Goal: Communication & Community: Answer question/provide support

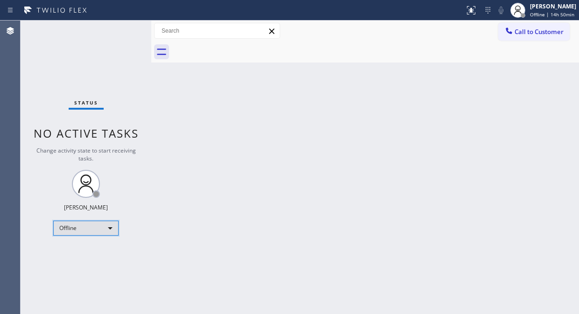
click at [82, 222] on div "Offline" at bounding box center [85, 228] width 65 height 15
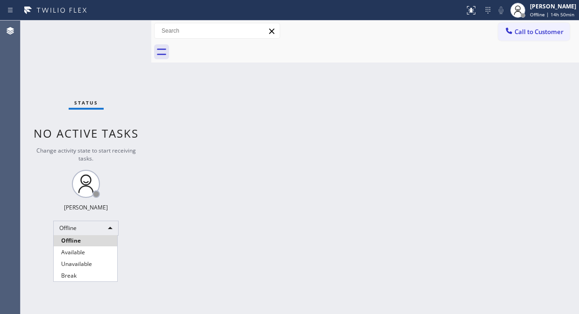
click at [90, 259] on li "Unavailable" at bounding box center [86, 264] width 64 height 11
click at [52, 41] on div "Status No active tasks Change activity state to start receiving tasks. [PERSON_…" at bounding box center [86, 168] width 131 height 294
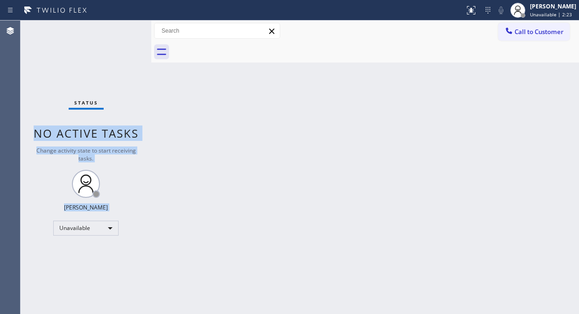
click at [150, 71] on div "Status No active tasks Change activity state to start receiving tasks. Fila Gar…" at bounding box center [300, 168] width 559 height 294
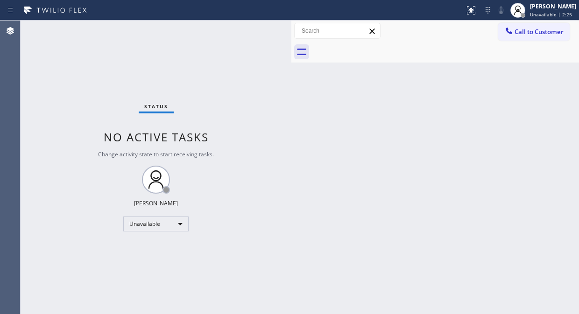
drag, startPoint x: 150, startPoint y: 71, endPoint x: 324, endPoint y: 142, distance: 188.7
click at [292, 115] on div at bounding box center [292, 168] width 0 height 294
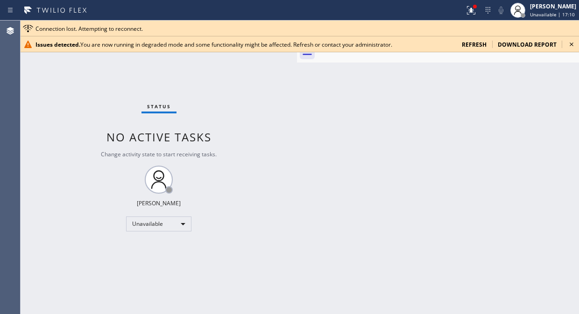
click at [47, 86] on div "Status No active tasks Change activity state to start receiving tasks. [PERSON_…" at bounding box center [159, 168] width 277 height 294
click at [571, 42] on icon at bounding box center [571, 44] width 11 height 11
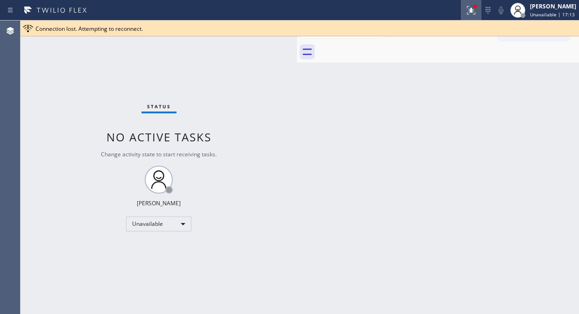
click at [474, 5] on icon at bounding box center [471, 10] width 11 height 11
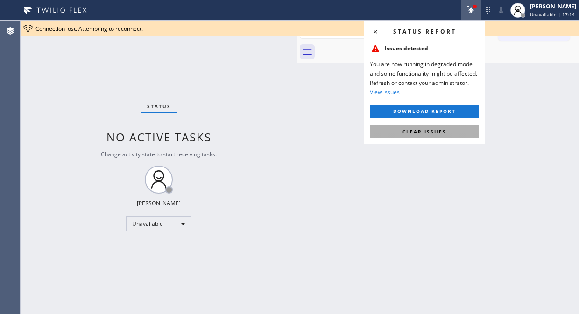
click at [443, 137] on button "Clear issues" at bounding box center [424, 131] width 109 height 13
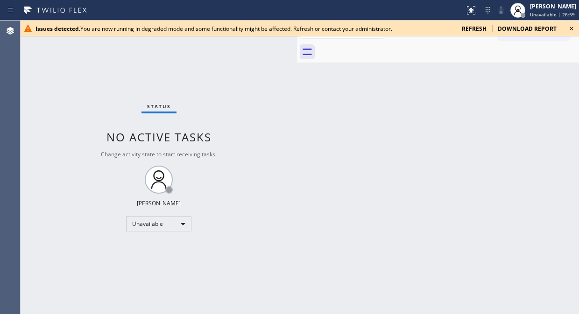
click at [573, 29] on icon at bounding box center [571, 28] width 11 height 11
drag, startPoint x: 65, startPoint y: 70, endPoint x: 167, endPoint y: 53, distance: 103.3
click at [65, 70] on div "Status No active tasks Change activity state to start receiving tasks. [PERSON_…" at bounding box center [159, 168] width 277 height 294
click at [571, 27] on icon at bounding box center [571, 28] width 11 height 11
drag, startPoint x: 68, startPoint y: 76, endPoint x: 87, endPoint y: 64, distance: 22.8
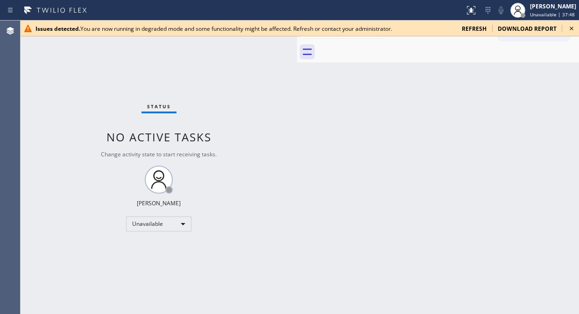
click at [68, 76] on div "Status No active tasks Change activity state to start receiving tasks. [PERSON_…" at bounding box center [159, 168] width 277 height 294
click at [573, 26] on icon at bounding box center [571, 28] width 11 height 11
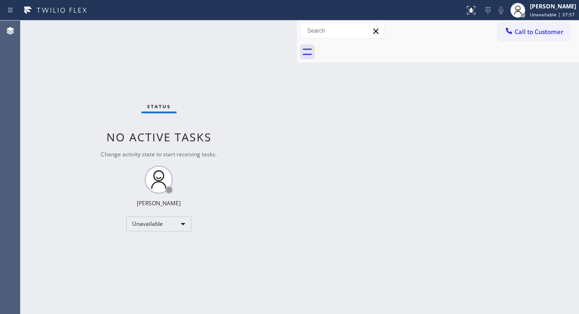
click at [545, 125] on div "Back to Dashboard Change Sender ID Customers Technicians Select a contact Outbo…" at bounding box center [438, 168] width 282 height 294
click at [247, 107] on div "Status No active tasks Change activity state to start receiving tasks. [PERSON_…" at bounding box center [159, 168] width 277 height 294
click at [544, 35] on span "Call to Customer" at bounding box center [539, 32] width 49 height 8
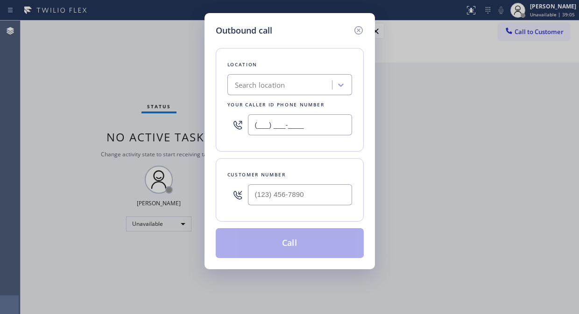
click at [250, 123] on input "(___) ___-____" at bounding box center [300, 124] width 104 height 21
paste input "323) 416-2342"
type input "[PHONE_NUMBER]"
click at [75, 86] on div "Outbound call Location 4B2.Paid Viking Repair Service Your caller id phone numb…" at bounding box center [289, 157] width 579 height 314
click at [262, 197] on input "(___) ___-____" at bounding box center [300, 195] width 104 height 21
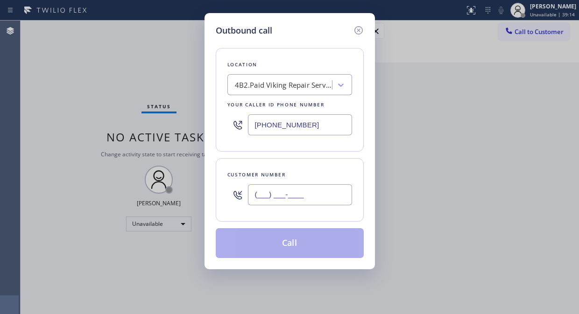
paste input "949) 307-0034"
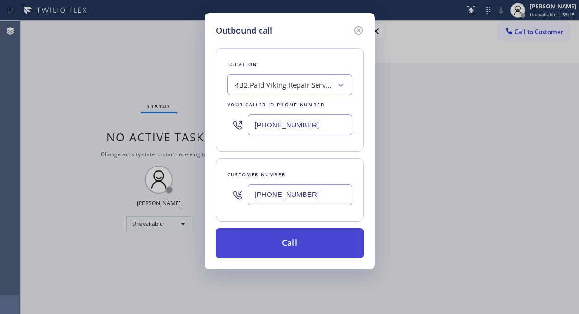
type input "[PHONE_NUMBER]"
click at [299, 241] on button "Call" at bounding box center [290, 244] width 148 height 30
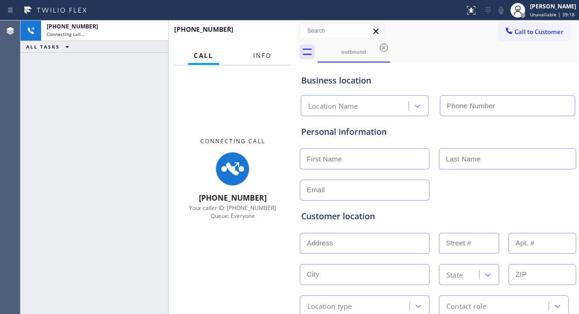
click at [264, 51] on span "Info" at bounding box center [262, 55] width 18 height 8
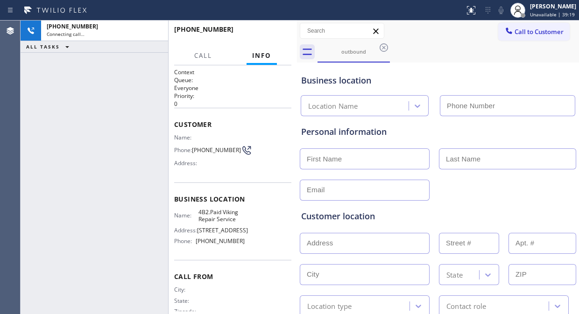
type input "[PHONE_NUMBER]"
drag, startPoint x: 295, startPoint y: 103, endPoint x: 291, endPoint y: 41, distance: 62.3
click at [297, 108] on div at bounding box center [297, 168] width 0 height 294
click at [55, 141] on div "[PHONE_NUMBER] Live | 00:20 ALL TASKS ALL TASKS ACTIVE TASKS TASKS IN WRAP UP" at bounding box center [94, 168] width 147 height 294
click at [261, 34] on span "HANG UP" at bounding box center [269, 33] width 29 height 7
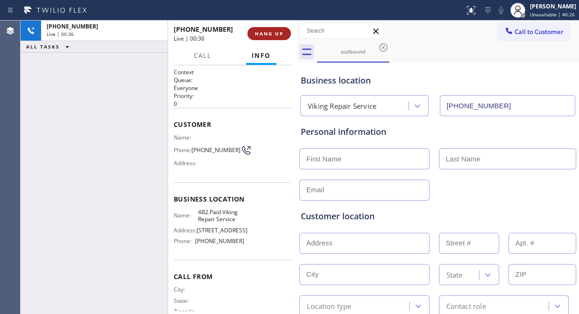
click at [262, 34] on span "HANG UP" at bounding box center [269, 33] width 29 height 7
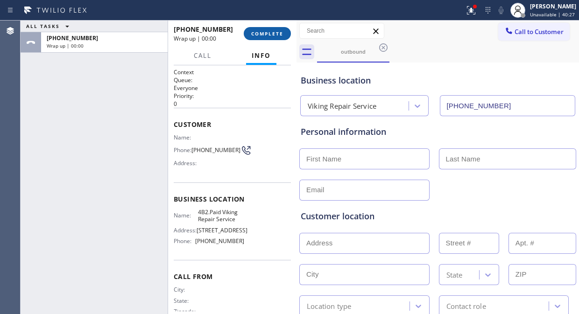
click at [262, 34] on span "COMPLETE" at bounding box center [267, 33] width 32 height 7
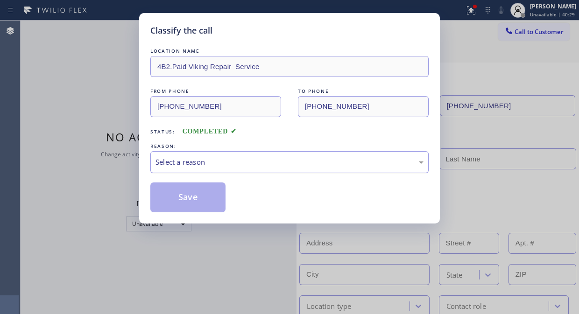
click at [283, 172] on div "Select a reason" at bounding box center [289, 162] width 279 height 22
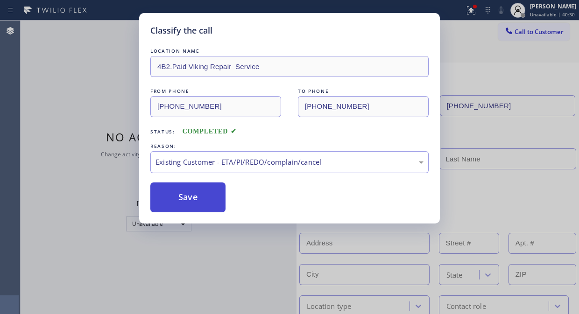
click at [207, 193] on button "Save" at bounding box center [187, 198] width 75 height 30
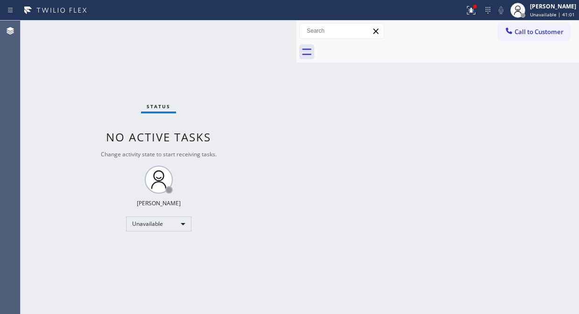
click at [33, 52] on div "Status No active tasks Change activity state to start receiving tasks. [PERSON_…" at bounding box center [159, 168] width 276 height 294
click at [519, 32] on span "Call to Customer" at bounding box center [539, 32] width 49 height 8
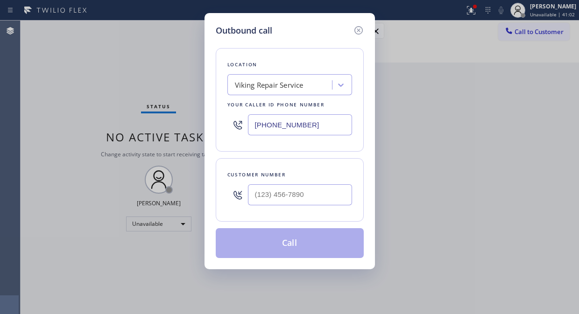
click at [256, 121] on input "[PHONE_NUMBER]" at bounding box center [300, 124] width 104 height 21
drag, startPoint x: 270, startPoint y: 200, endPoint x: 259, endPoint y: 202, distance: 10.5
click at [269, 200] on input "(___) ___-____" at bounding box center [300, 195] width 104 height 21
paste input "858) 342-3514"
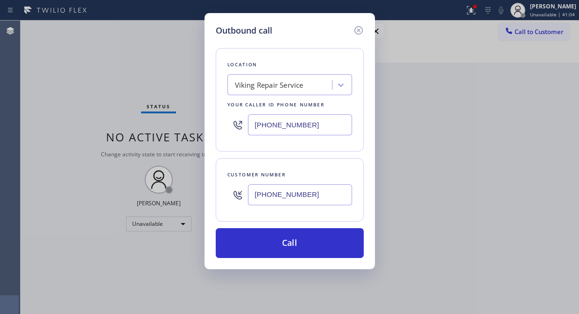
type input "[PHONE_NUMBER]"
click at [255, 124] on input "[PHONE_NUMBER]" at bounding box center [300, 124] width 104 height 21
paste input "818) 574-5588"
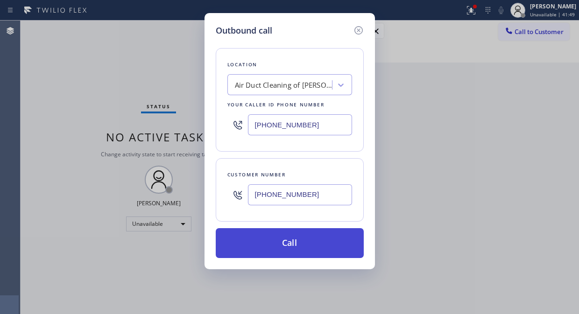
type input "[PHONE_NUMBER]"
click at [346, 254] on button "Call" at bounding box center [290, 244] width 148 height 30
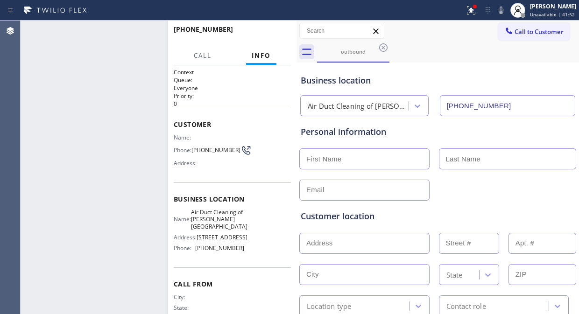
type input "[PHONE_NUMBER]"
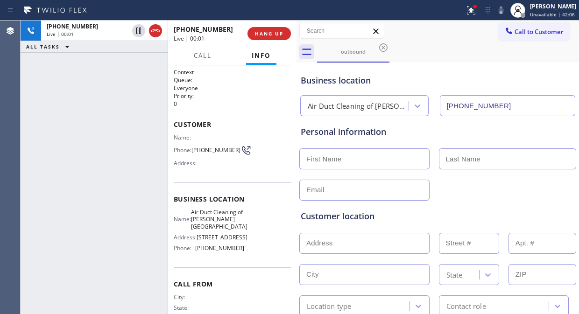
click at [70, 107] on div "[PHONE_NUMBER] Live | 00:01 ALL TASKS ALL TASKS ACTIVE TASKS TASKS IN WRAP UP" at bounding box center [94, 168] width 147 height 294
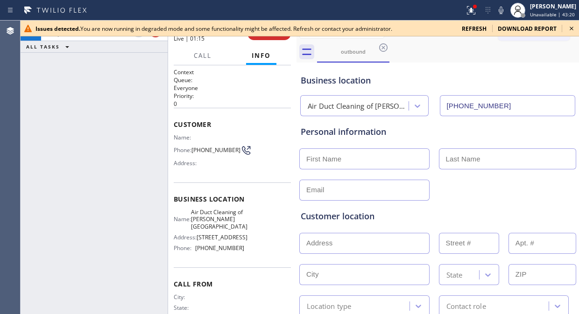
click at [571, 29] on icon at bounding box center [572, 29] width 4 height 4
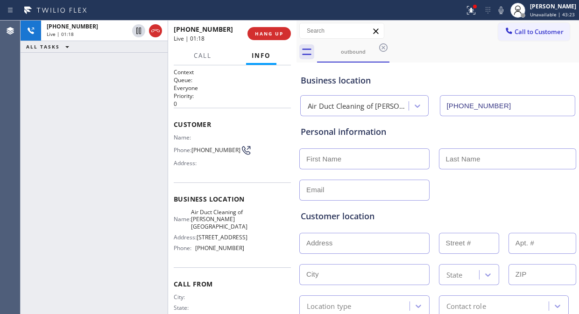
drag, startPoint x: 137, startPoint y: 32, endPoint x: 138, endPoint y: 60, distance: 28.0
click at [138, 60] on div "[PHONE_NUMBER] Live | 01:18 ALL TASKS ALL TASKS ACTIVE TASKS TASKS IN WRAP UP" at bounding box center [94, 168] width 147 height 294
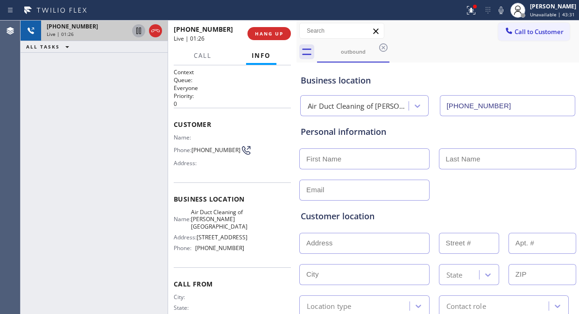
click at [137, 31] on icon at bounding box center [138, 30] width 11 height 11
click at [139, 31] on icon at bounding box center [138, 30] width 11 height 11
click at [476, 12] on icon at bounding box center [471, 10] width 11 height 11
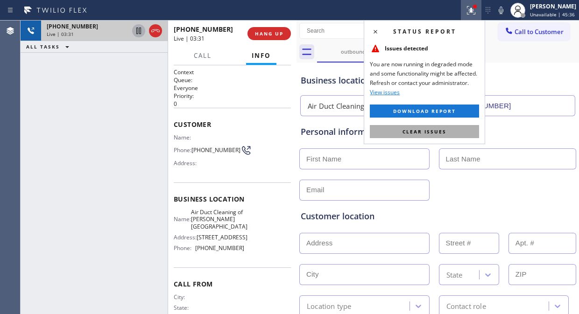
click at [444, 133] on span "Clear issues" at bounding box center [425, 132] width 44 height 7
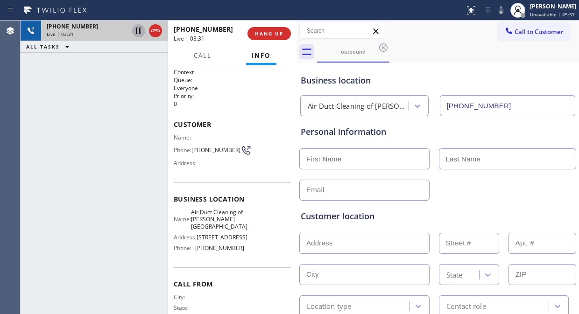
click at [458, 48] on div "outbound" at bounding box center [448, 52] width 262 height 21
click at [59, 117] on div "[PHONE_NUMBER] Live | 03:45 ALL TASKS ALL TASKS ACTIVE TASKS TASKS IN WRAP UP" at bounding box center [94, 168] width 147 height 294
click at [503, 10] on icon at bounding box center [501, 10] width 11 height 11
click at [444, 39] on div "Call to Customer Outbound call Location Air Duct Cleaning of [PERSON_NAME][GEOG…" at bounding box center [438, 31] width 283 height 21
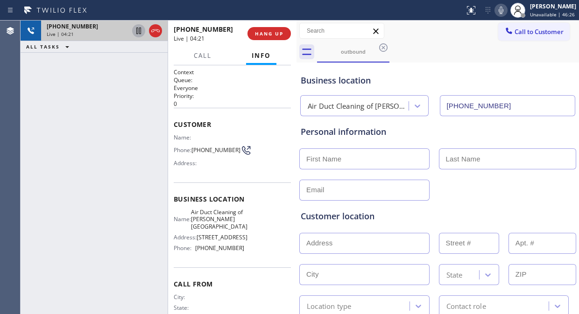
click at [52, 70] on div "[PHONE_NUMBER] Live | 04:21 ALL TASKS ALL TASKS ACTIVE TASKS TASKS IN WRAP UP" at bounding box center [94, 168] width 147 height 294
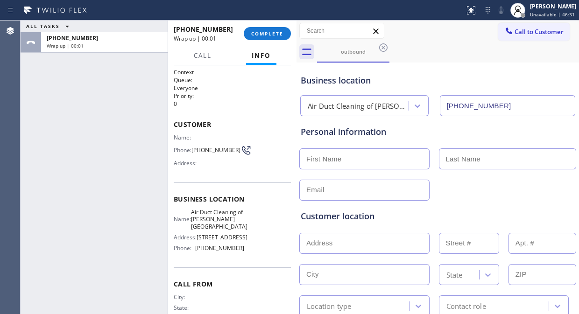
drag, startPoint x: 272, startPoint y: 33, endPoint x: 381, endPoint y: 324, distance: 310.4
click at [381, 314] on html "Status report Issues detected You are now running in degraded mode and some fun…" at bounding box center [289, 157] width 579 height 314
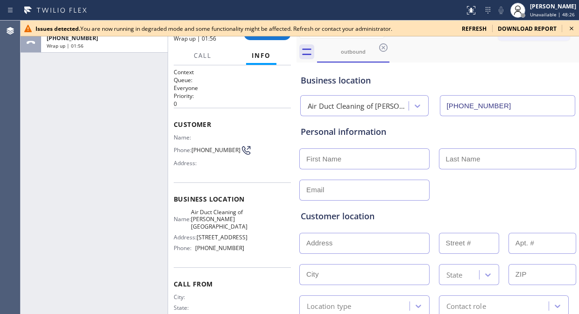
click at [47, 64] on div "ALL TASKS ALL TASKS ACTIVE TASKS TASKS IN WRAP UP [PHONE_NUMBER] Wrap up | 01:56" at bounding box center [94, 168] width 147 height 294
click at [569, 27] on icon at bounding box center [571, 28] width 11 height 11
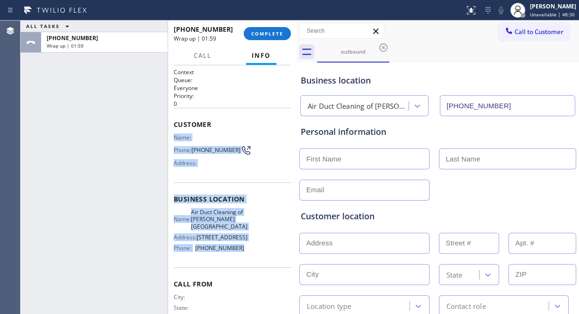
drag, startPoint x: 175, startPoint y: 137, endPoint x: 245, endPoint y: 257, distance: 138.8
click at [245, 257] on div "Context Queue: Everyone Priority: 0 Customer Name: Phone: [PHONE_NUMBER] Addres…" at bounding box center [232, 203] width 117 height 271
copy div "Name: Phone: [PHONE_NUMBER] Address: Business location Name: Air Duct Cleaning …"
click at [275, 29] on button "COMPLETE" at bounding box center [267, 33] width 47 height 13
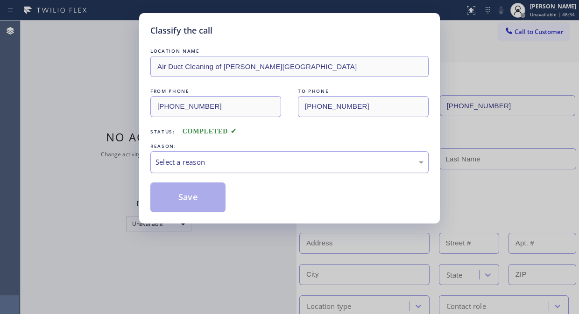
click at [253, 158] on div "Select a reason" at bounding box center [290, 162] width 268 height 11
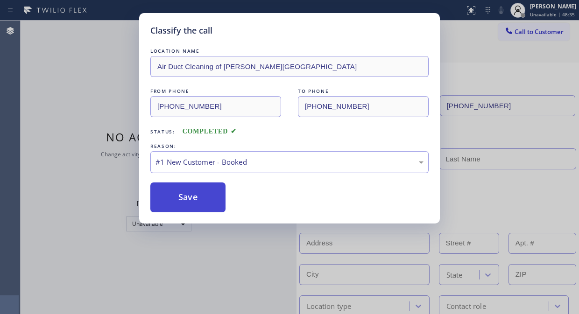
drag, startPoint x: 235, startPoint y: 185, endPoint x: 211, endPoint y: 198, distance: 27.2
click at [208, 199] on button "Save" at bounding box center [187, 198] width 75 height 30
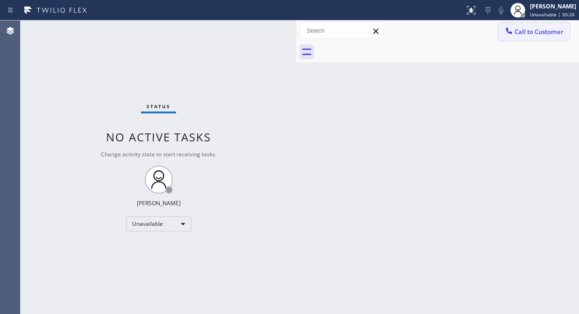
click at [529, 40] on button "Call to Customer" at bounding box center [534, 32] width 71 height 18
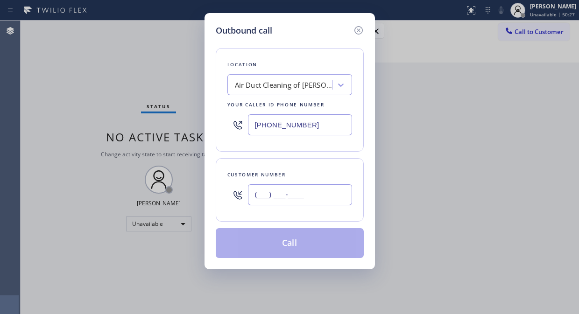
click at [267, 202] on input "(___) ___-____" at bounding box center [300, 195] width 104 height 21
paste input "858) 342-3514"
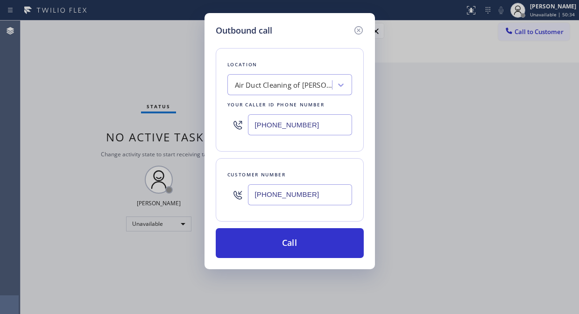
type input "[PHONE_NUMBER]"
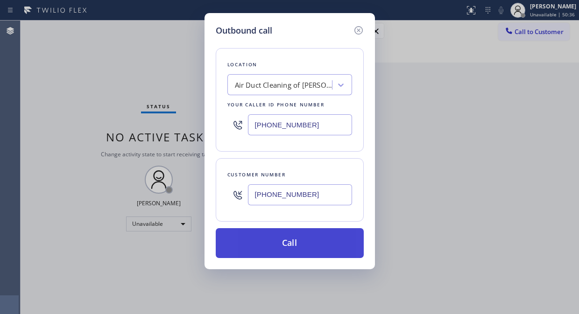
click at [327, 252] on button "Call" at bounding box center [290, 244] width 148 height 30
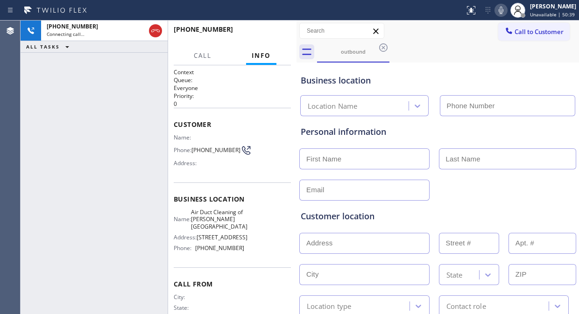
type input "[PHONE_NUMBER]"
click at [62, 118] on div "[PHONE_NUMBER] Live | 00:01 ALL TASKS ALL TASKS ACTIVE TASKS TASKS IN WRAP UP" at bounding box center [94, 168] width 147 height 294
click at [63, 109] on div "[PHONE_NUMBER] Live | 00:25 ALL TASKS ALL TASKS ACTIVE TASKS TASKS IN WRAP UP" at bounding box center [94, 168] width 147 height 294
click at [267, 35] on span "HANG UP" at bounding box center [269, 33] width 29 height 7
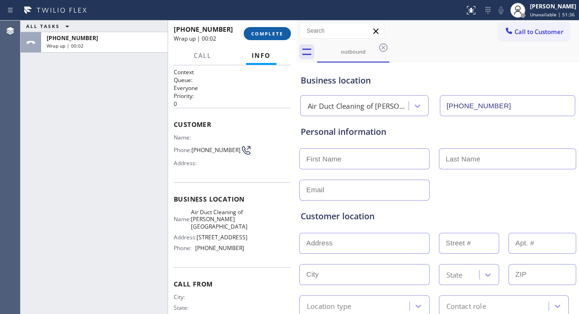
click at [274, 29] on button "COMPLETE" at bounding box center [267, 33] width 47 height 13
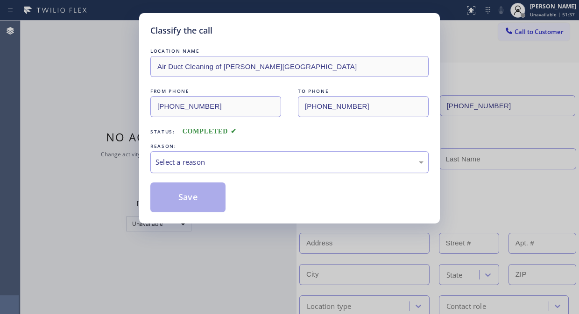
click at [257, 161] on div "Select a reason" at bounding box center [290, 162] width 268 height 11
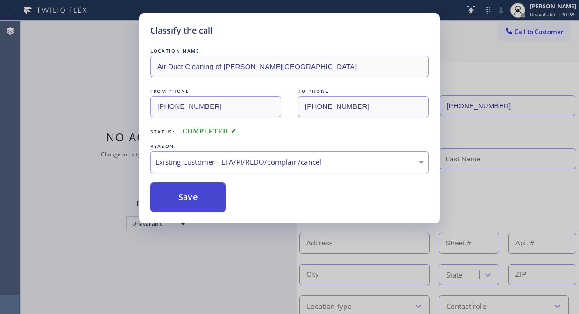
click at [192, 201] on button "Save" at bounding box center [187, 198] width 75 height 30
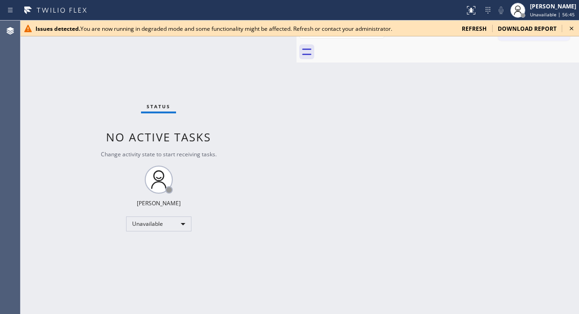
click at [572, 26] on icon at bounding box center [571, 28] width 11 height 11
click at [575, 30] on icon at bounding box center [571, 28] width 11 height 11
click at [572, 27] on icon at bounding box center [571, 28] width 11 height 11
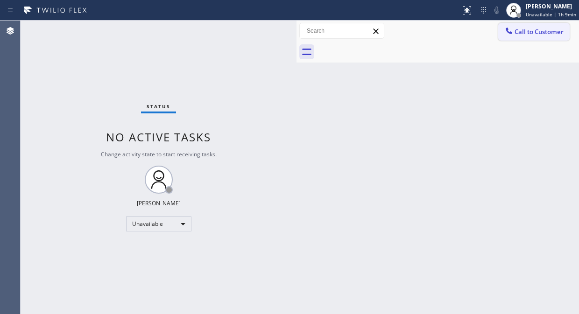
click at [535, 30] on span "Call to Customer" at bounding box center [539, 32] width 49 height 8
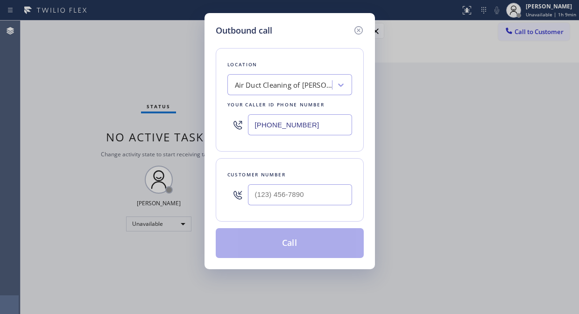
click at [254, 121] on input "[PHONE_NUMBER]" at bounding box center [300, 124] width 104 height 21
paste input "323) 416-2342"
type input "[PHONE_NUMBER]"
click at [25, 98] on div "Outbound call Location 4B2.Paid Viking Repair Service Your caller id phone numb…" at bounding box center [289, 157] width 579 height 314
click at [251, 193] on input "(___) ___-____" at bounding box center [300, 195] width 104 height 21
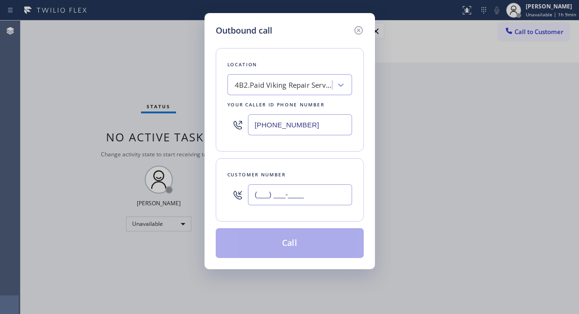
paste input "949) 307-0034"
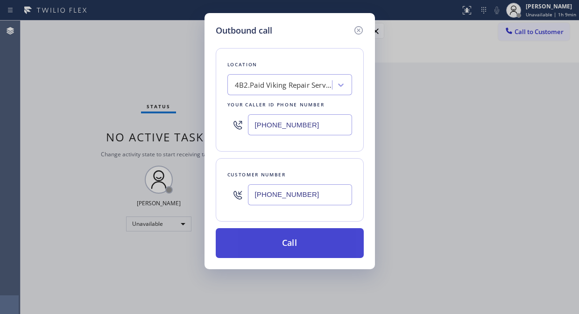
type input "[PHONE_NUMBER]"
click at [301, 252] on button "Call" at bounding box center [290, 244] width 148 height 30
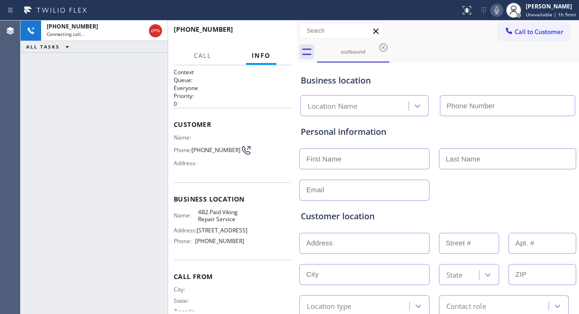
type input "[PHONE_NUMBER]"
click at [264, 29] on button "HANG UP" at bounding box center [269, 33] width 43 height 13
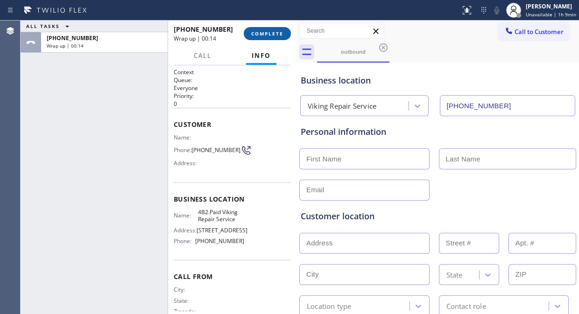
click at [264, 29] on button "COMPLETE" at bounding box center [267, 33] width 47 height 13
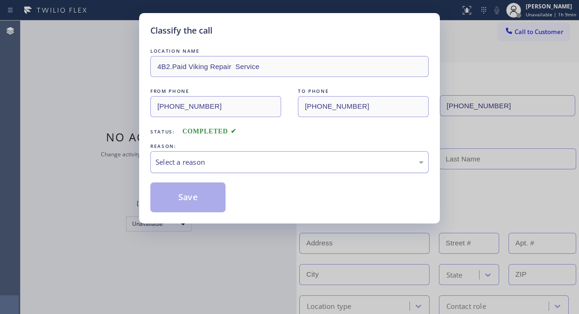
click at [291, 157] on div "Select a reason" at bounding box center [290, 162] width 268 height 11
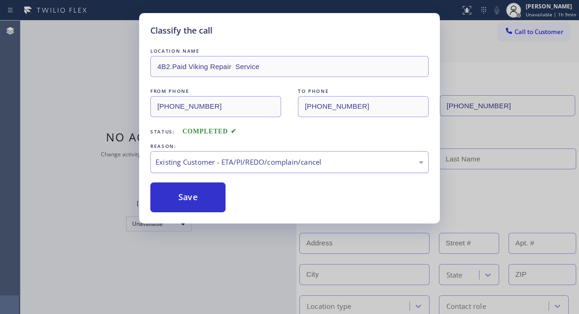
click at [249, 160] on div "Existing Customer - ETA/PI/REDO/complain/cancel" at bounding box center [290, 162] width 268 height 11
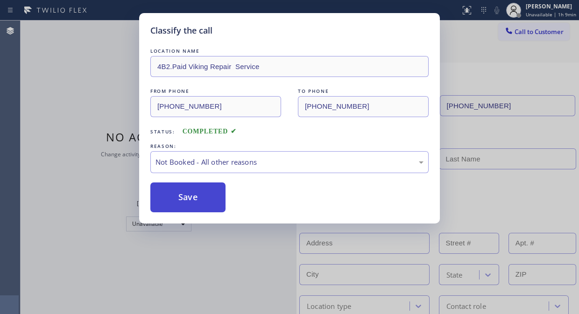
click at [213, 211] on button "Save" at bounding box center [187, 198] width 75 height 30
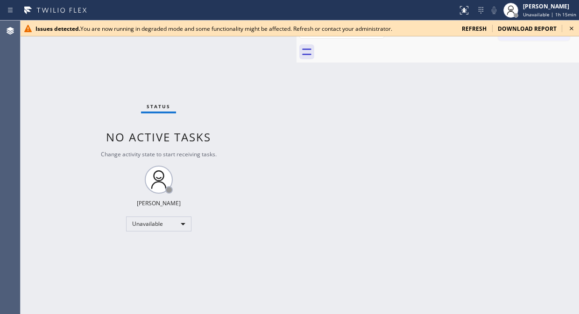
click at [572, 29] on icon at bounding box center [572, 29] width 4 height 4
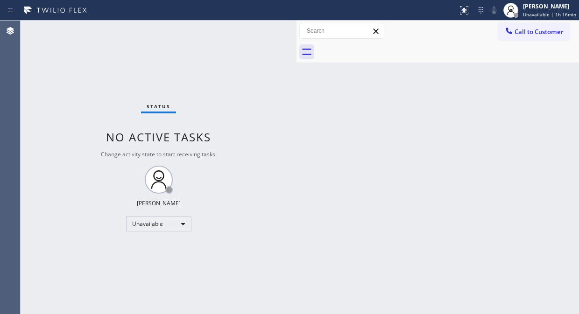
drag, startPoint x: 534, startPoint y: 36, endPoint x: 457, endPoint y: 47, distance: 78.3
click at [533, 36] on button "Call to Customer" at bounding box center [534, 32] width 71 height 18
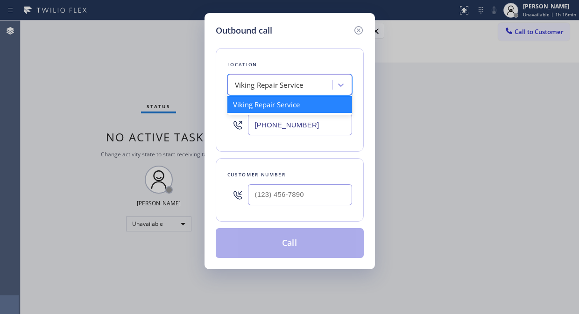
click at [260, 86] on div "Viking Repair Service" at bounding box center [269, 85] width 69 height 11
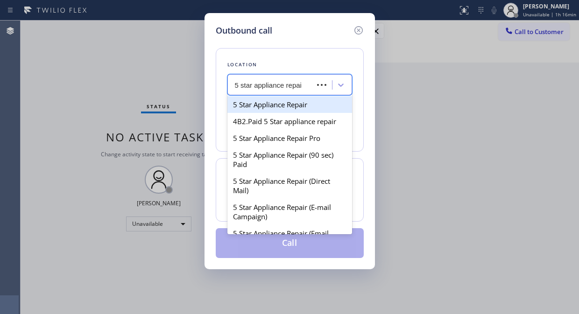
type input "5 star appliance repair"
click at [282, 101] on div "5 Star Appliance Repair" at bounding box center [290, 104] width 125 height 17
type input "[PHONE_NUMBER]"
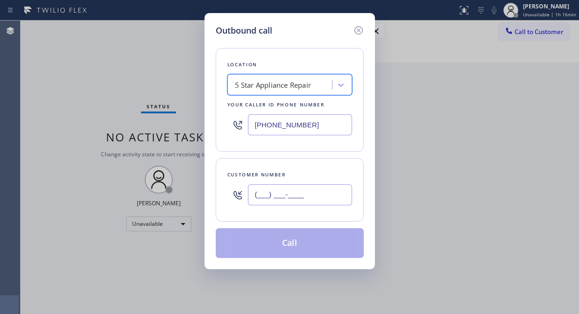
click at [260, 194] on input "(___) ___-____" at bounding box center [300, 195] width 104 height 21
paste input "666) 999-8882"
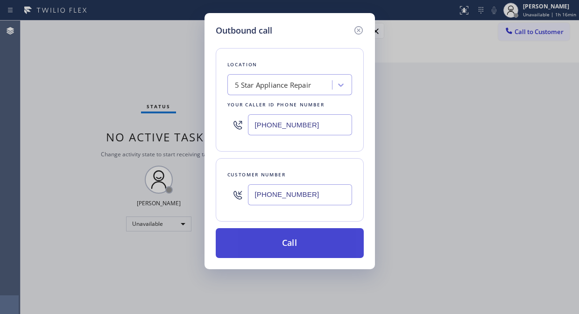
type input "[PHONE_NUMBER]"
drag, startPoint x: 284, startPoint y: 248, endPoint x: 290, endPoint y: 252, distance: 7.4
click at [284, 249] on button "Call" at bounding box center [290, 244] width 148 height 30
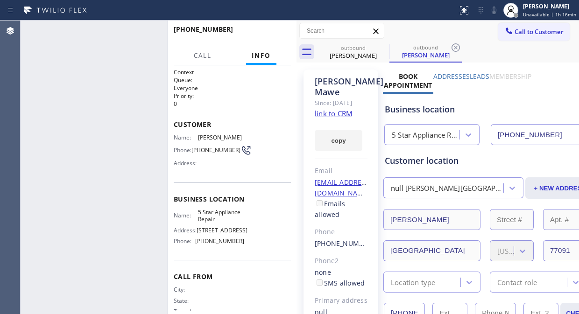
type input "[PHONE_NUMBER]"
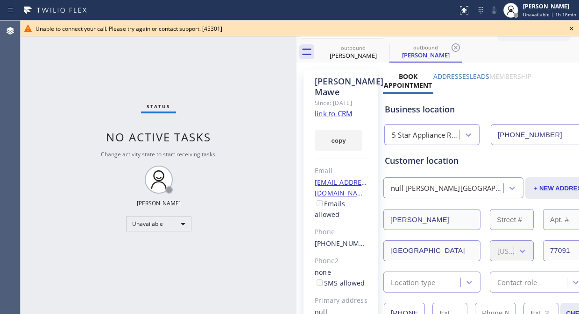
click at [572, 26] on icon at bounding box center [571, 28] width 11 height 11
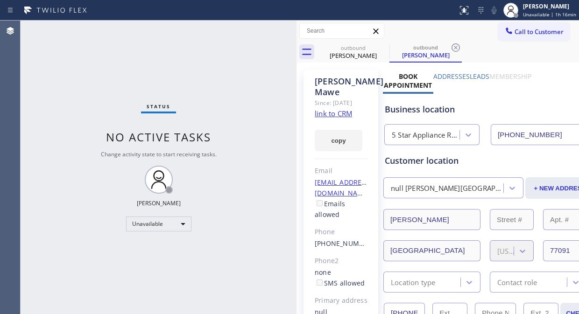
drag, startPoint x: 520, startPoint y: 30, endPoint x: 453, endPoint y: 89, distance: 89.1
click at [519, 31] on span "Call to Customer" at bounding box center [539, 32] width 49 height 8
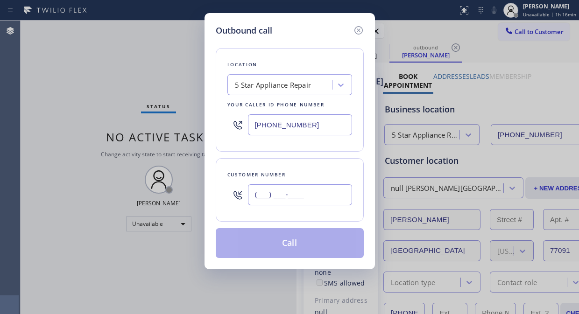
click at [338, 195] on input "(___) ___-____" at bounding box center [300, 195] width 104 height 21
paste input "503) 318-1906"
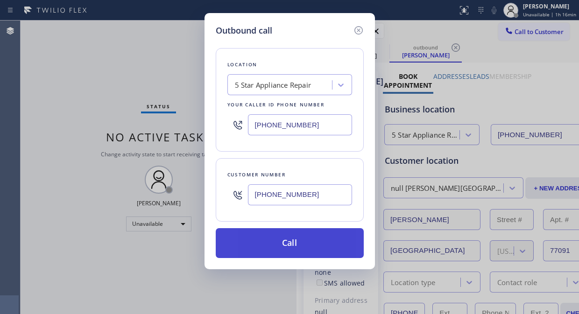
type input "[PHONE_NUMBER]"
click at [343, 246] on button "Call" at bounding box center [290, 244] width 148 height 30
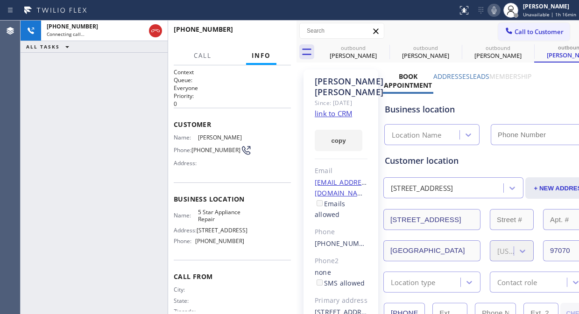
type input "[PHONE_NUMBER]"
click at [267, 35] on span "HANG UP" at bounding box center [269, 33] width 29 height 7
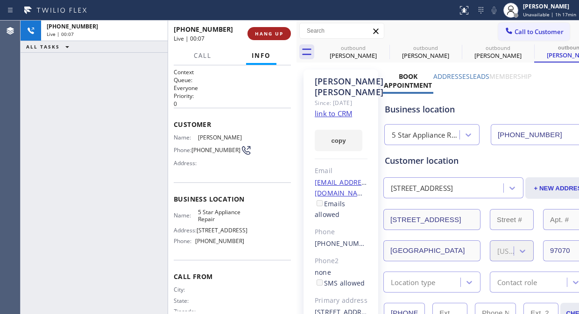
click at [267, 35] on span "HANG UP" at bounding box center [269, 33] width 29 height 7
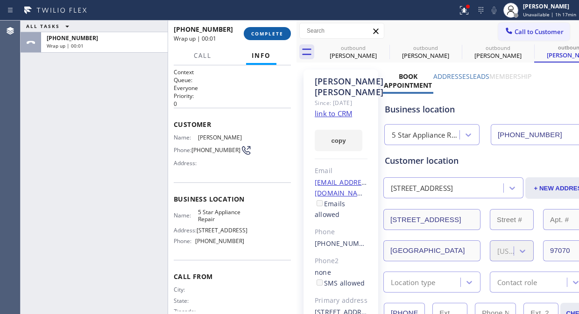
click at [267, 35] on span "COMPLETE" at bounding box center [267, 33] width 32 height 7
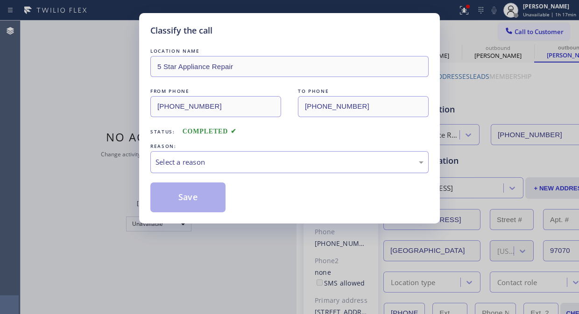
click at [259, 164] on div "Select a reason" at bounding box center [290, 162] width 268 height 11
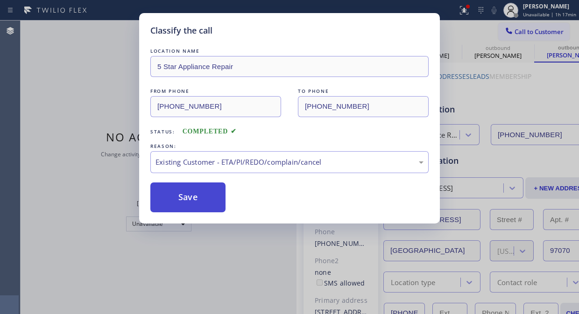
click at [201, 199] on button "Save" at bounding box center [187, 198] width 75 height 30
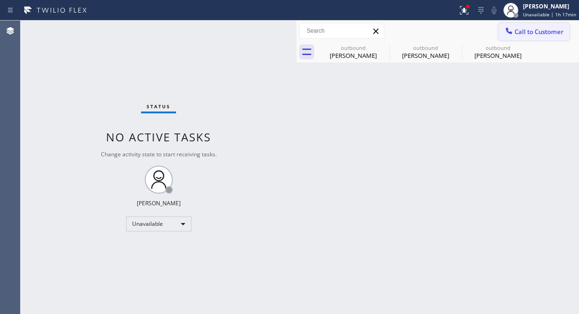
click at [522, 33] on span "Call to Customer" at bounding box center [539, 32] width 49 height 8
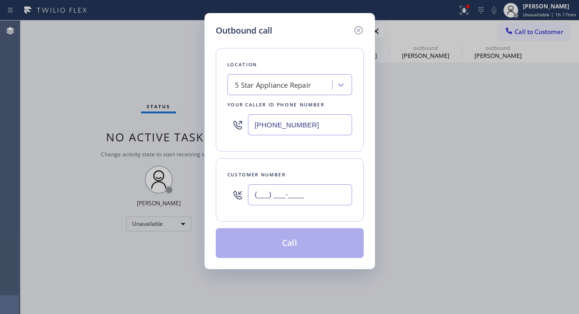
click at [285, 197] on input "(___) ___-____" at bounding box center [300, 195] width 104 height 21
paste input "602) 799-6688"
type input "[PHONE_NUMBER]"
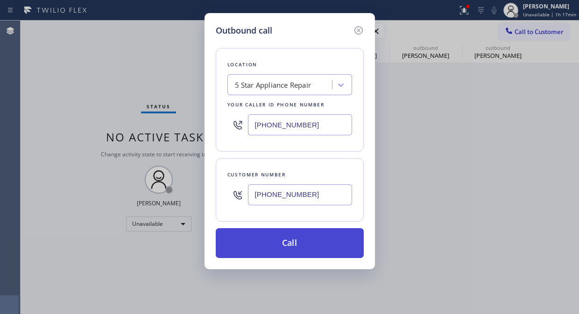
click at [312, 245] on button "Call" at bounding box center [290, 244] width 148 height 30
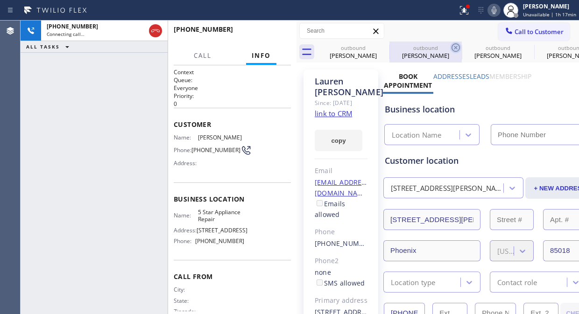
click at [458, 45] on icon at bounding box center [455, 47] width 11 height 11
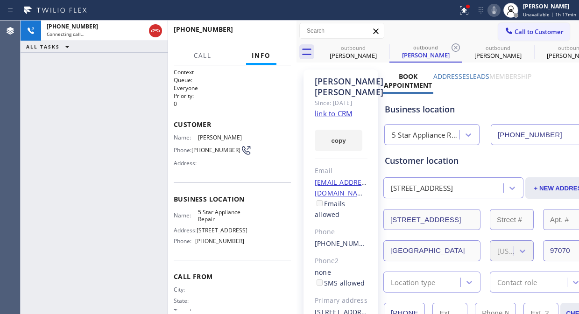
click at [458, 45] on icon at bounding box center [455, 47] width 11 height 11
type input "[PHONE_NUMBER]"
click at [458, 45] on icon at bounding box center [455, 47] width 11 height 11
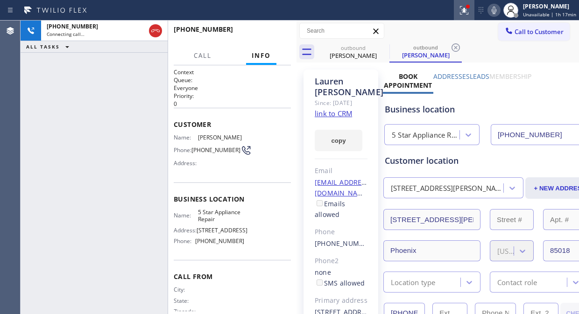
click at [464, 6] on icon at bounding box center [464, 10] width 11 height 11
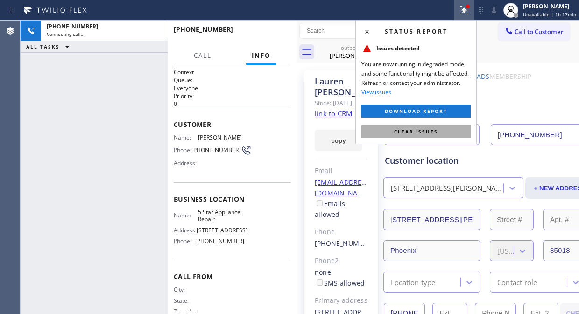
click at [421, 134] on span "Clear issues" at bounding box center [416, 132] width 44 height 7
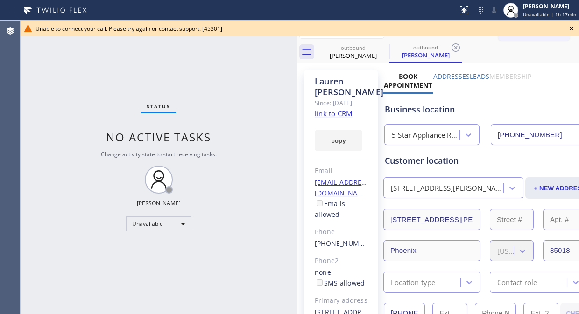
click at [571, 27] on icon at bounding box center [572, 29] width 4 height 4
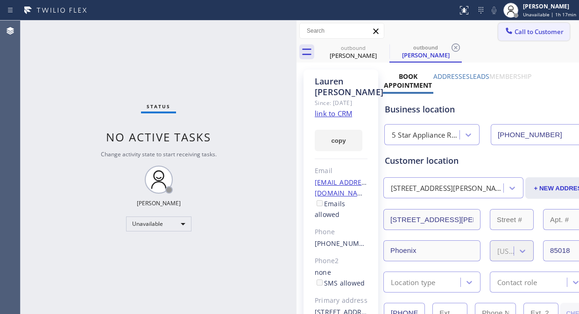
drag, startPoint x: 524, startPoint y: 35, endPoint x: 348, endPoint y: 165, distance: 219.5
click at [523, 35] on span "Call to Customer" at bounding box center [539, 32] width 49 height 8
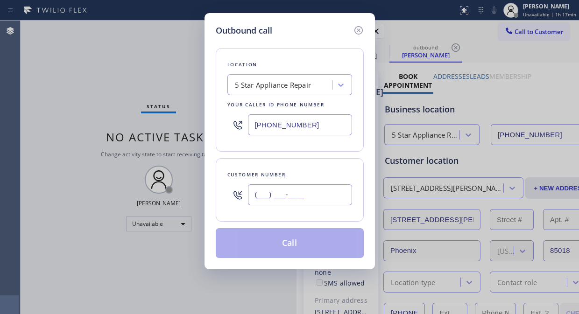
click at [313, 206] on input "(___) ___-____" at bounding box center [300, 195] width 104 height 21
paste input "818) 482-1323"
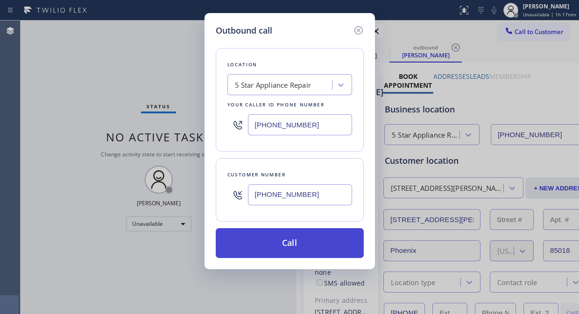
type input "[PHONE_NUMBER]"
click at [312, 241] on button "Call" at bounding box center [290, 244] width 148 height 30
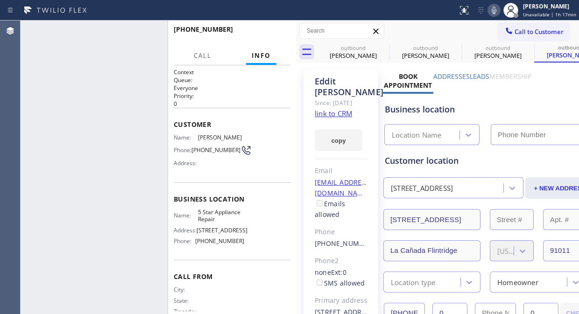
type input "[PHONE_NUMBER]"
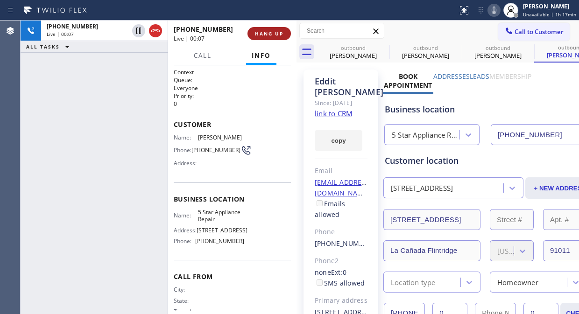
click at [270, 32] on span "HANG UP" at bounding box center [269, 33] width 29 height 7
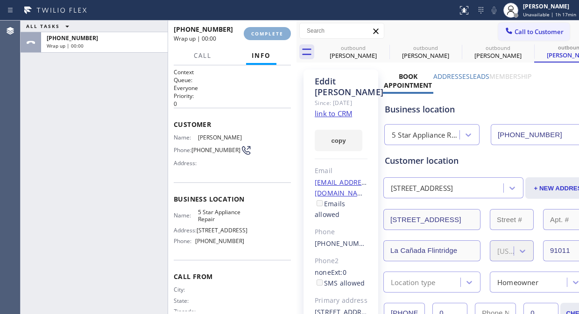
click at [270, 33] on span "COMPLETE" at bounding box center [267, 33] width 32 height 7
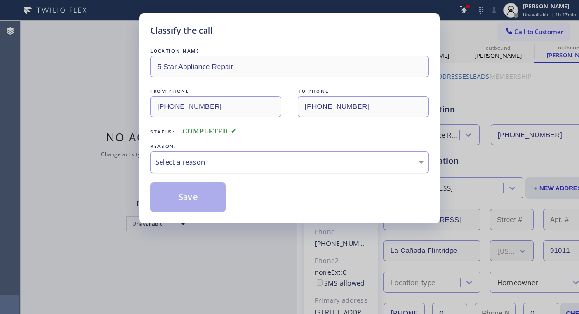
click at [307, 167] on div "Select a reason" at bounding box center [290, 162] width 268 height 11
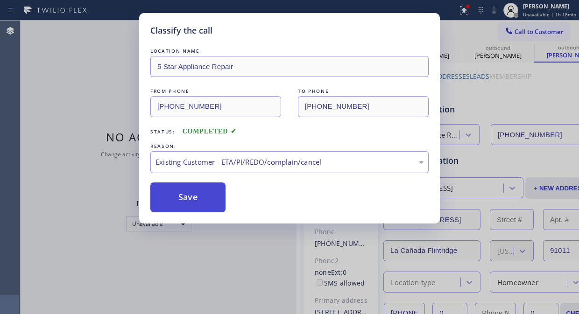
drag, startPoint x: 292, startPoint y: 210, endPoint x: 214, endPoint y: 202, distance: 78.5
drag, startPoint x: 201, startPoint y: 198, endPoint x: 319, endPoint y: 110, distance: 146.6
click at [201, 197] on button "Save" at bounding box center [187, 198] width 75 height 30
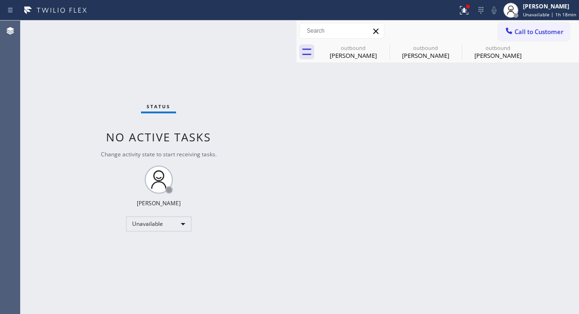
drag, startPoint x: 195, startPoint y: 52, endPoint x: 452, endPoint y: 24, distance: 258.6
click at [198, 53] on div "Status No active tasks Change activity state to start receiving tasks. [PERSON_…" at bounding box center [159, 168] width 276 height 294
click at [559, 33] on span "Call to Customer" at bounding box center [539, 32] width 49 height 8
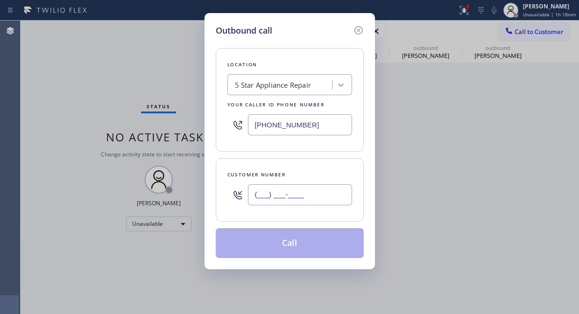
click at [320, 189] on input "(___) ___-____" at bounding box center [300, 195] width 104 height 21
paste input "314) 221-1993"
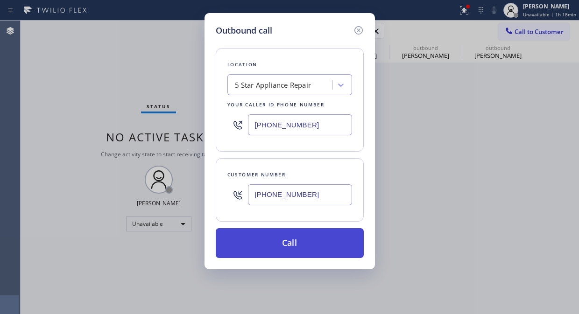
type input "[PHONE_NUMBER]"
click at [315, 236] on button "Call" at bounding box center [290, 244] width 148 height 30
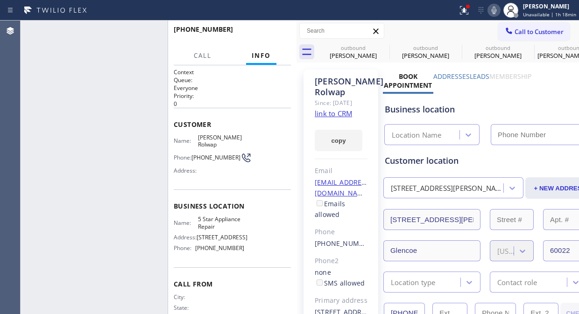
type input "[PHONE_NUMBER]"
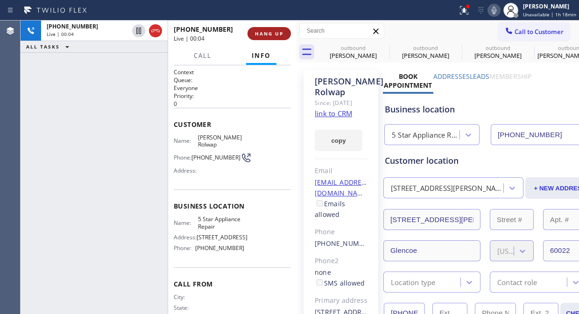
click at [260, 30] on span "HANG UP" at bounding box center [269, 33] width 29 height 7
click at [261, 30] on span "HANG UP" at bounding box center [269, 33] width 29 height 7
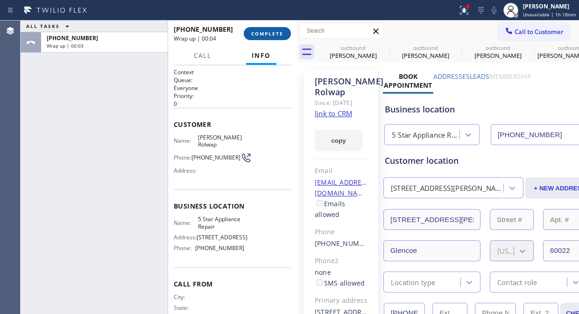
click at [266, 30] on span "COMPLETE" at bounding box center [267, 33] width 32 height 7
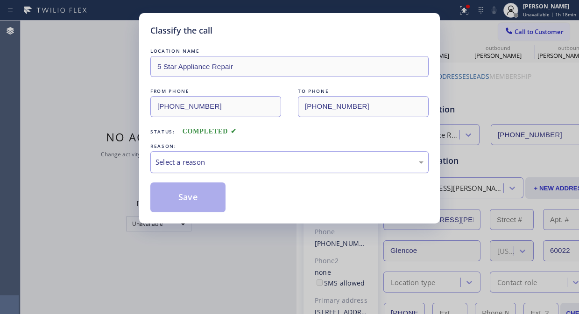
click at [273, 166] on div "Select a reason" at bounding box center [290, 162] width 268 height 11
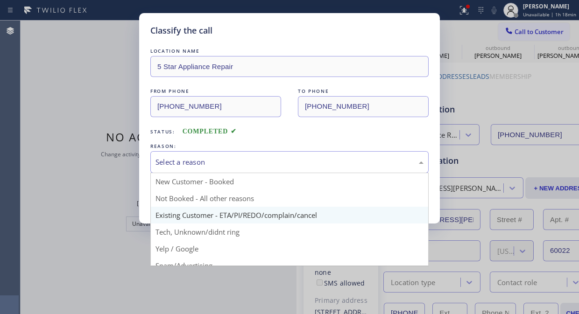
drag, startPoint x: 265, startPoint y: 210, endPoint x: 167, endPoint y: 202, distance: 98.0
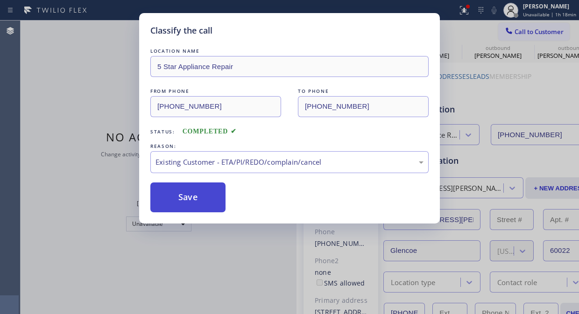
click at [167, 202] on button "Save" at bounding box center [187, 198] width 75 height 30
click at [174, 201] on button "Save" at bounding box center [187, 198] width 75 height 30
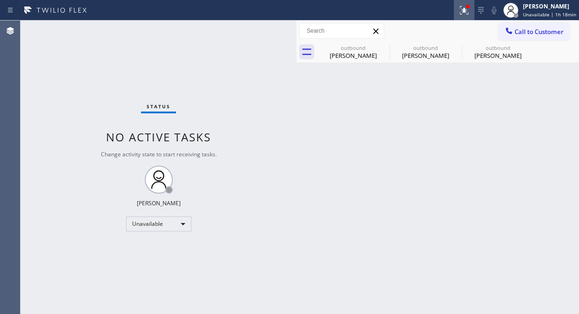
click at [464, 10] on icon at bounding box center [464, 10] width 11 height 11
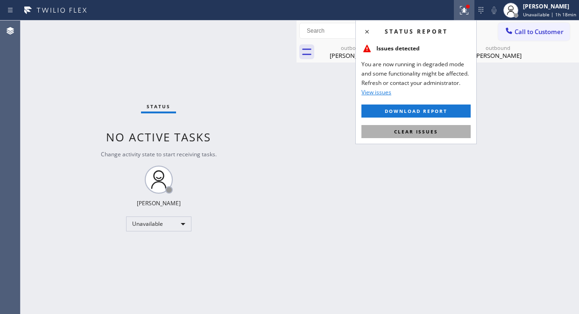
click at [394, 136] on button "Clear issues" at bounding box center [416, 131] width 109 height 13
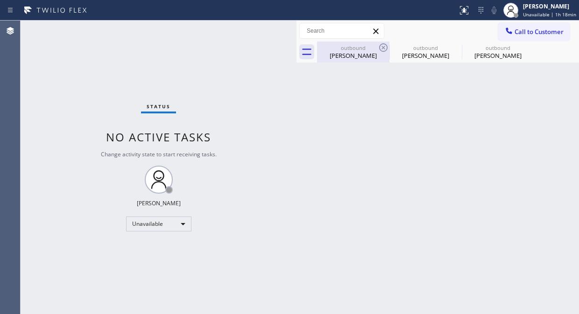
click at [376, 50] on div "outbound" at bounding box center [353, 47] width 71 height 7
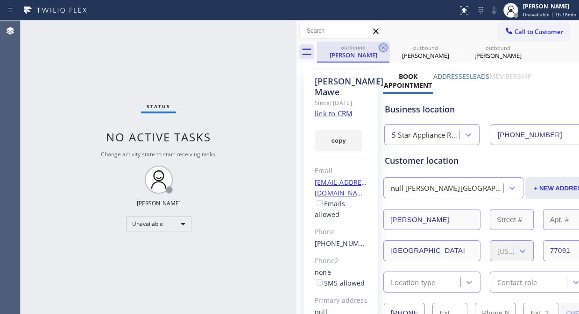
click at [381, 47] on icon at bounding box center [383, 47] width 11 height 11
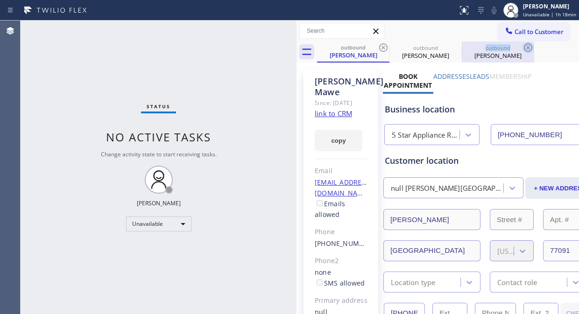
click at [0, 0] on icon at bounding box center [0, 0] width 0 height 0
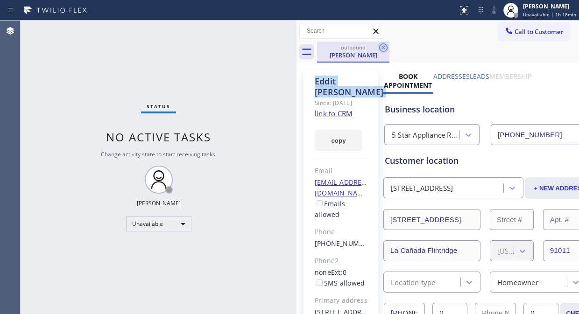
click at [382, 47] on icon at bounding box center [383, 47] width 11 height 11
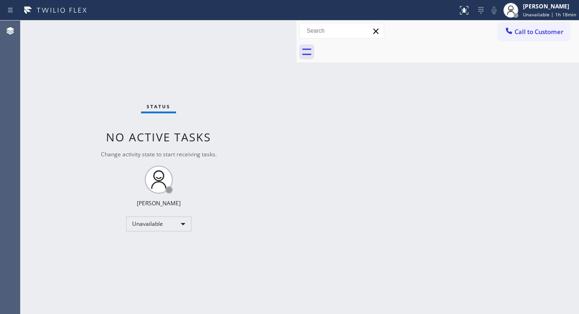
click at [382, 47] on div at bounding box center [448, 52] width 262 height 21
click at [537, 39] on button "Call to Customer" at bounding box center [534, 32] width 71 height 18
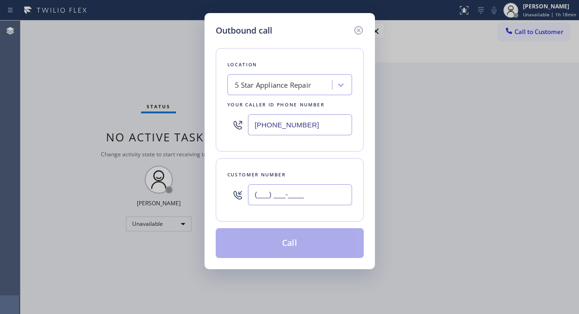
click at [319, 198] on input "(___) ___-____" at bounding box center [300, 195] width 104 height 21
paste input "760) 525-3132"
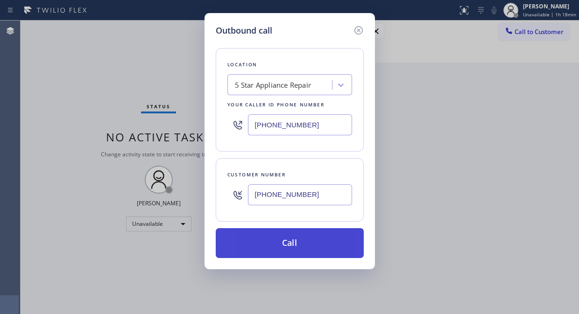
type input "[PHONE_NUMBER]"
click at [311, 245] on button "Call" at bounding box center [290, 244] width 148 height 30
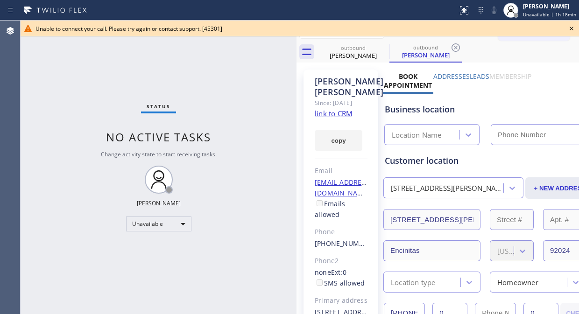
type input "[PHONE_NUMBER]"
click at [571, 28] on icon at bounding box center [571, 28] width 11 height 11
click at [542, 36] on span "Call to Customer" at bounding box center [539, 32] width 49 height 8
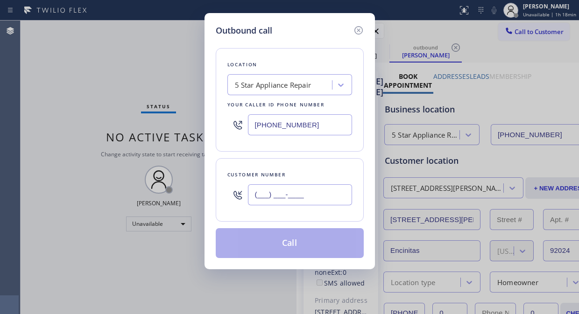
click at [279, 197] on input "(___) ___-____" at bounding box center [300, 195] width 104 height 21
paste input "786) 325-1567"
type input "[PHONE_NUMBER]"
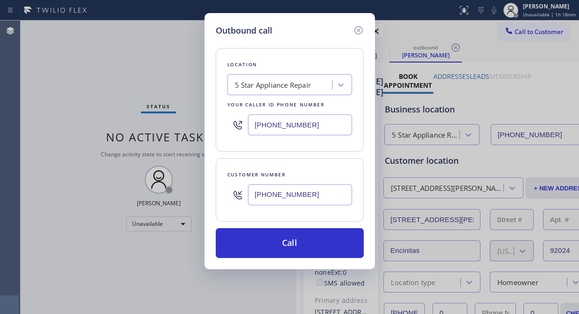
drag, startPoint x: 295, startPoint y: 246, endPoint x: 401, endPoint y: 7, distance: 262.2
click at [295, 246] on button "Call" at bounding box center [290, 244] width 148 height 30
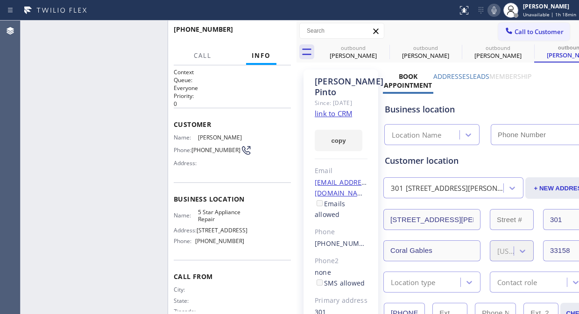
type input "[PHONE_NUMBER]"
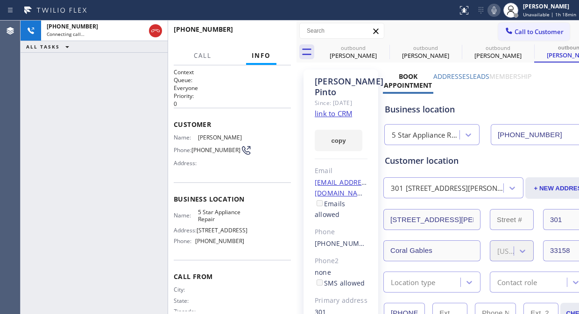
click at [498, 15] on icon at bounding box center [494, 10] width 11 height 11
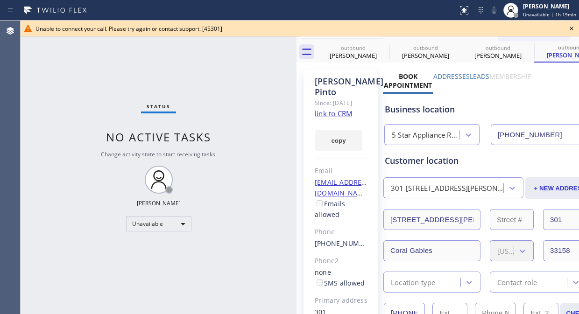
click at [569, 27] on icon at bounding box center [571, 28] width 11 height 11
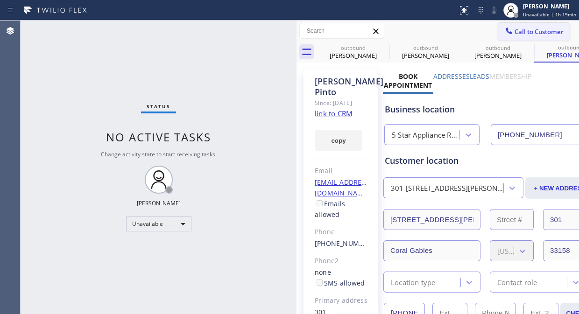
click at [516, 33] on span "Call to Customer" at bounding box center [539, 32] width 49 height 8
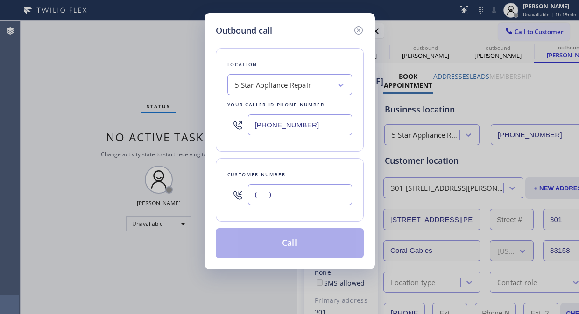
click at [323, 197] on input "(___) ___-____" at bounding box center [300, 195] width 104 height 21
paste input "503) 481-6207"
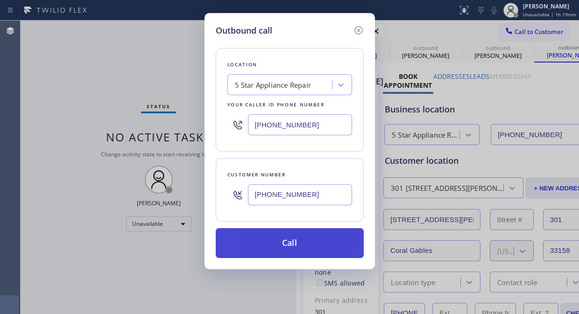
type input "[PHONE_NUMBER]"
click at [320, 248] on button "Call" at bounding box center [290, 244] width 148 height 30
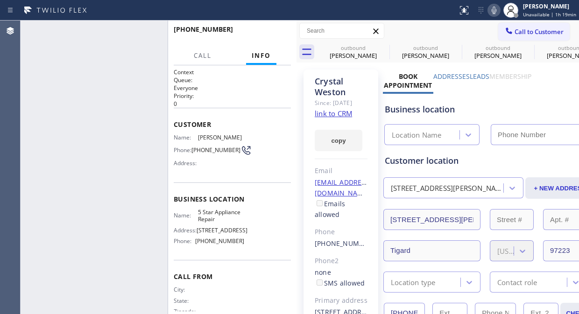
type input "[PHONE_NUMBER]"
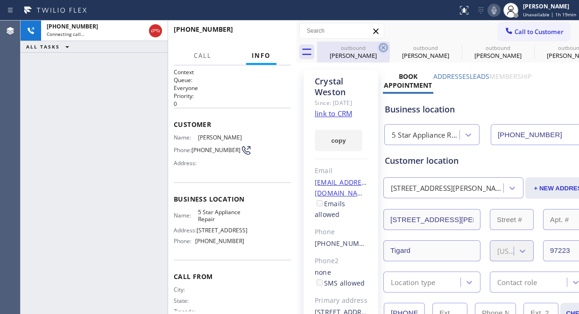
click at [382, 45] on icon at bounding box center [383, 47] width 11 height 11
click at [0, 0] on icon at bounding box center [0, 0] width 0 height 0
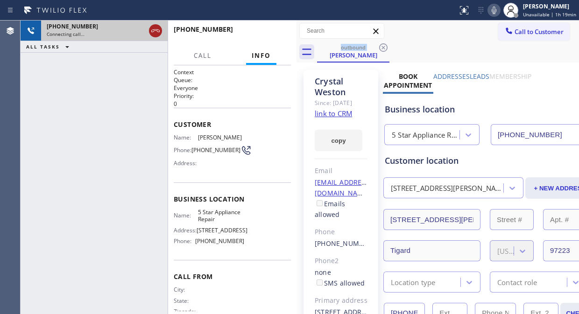
click at [153, 30] on icon at bounding box center [155, 30] width 11 height 11
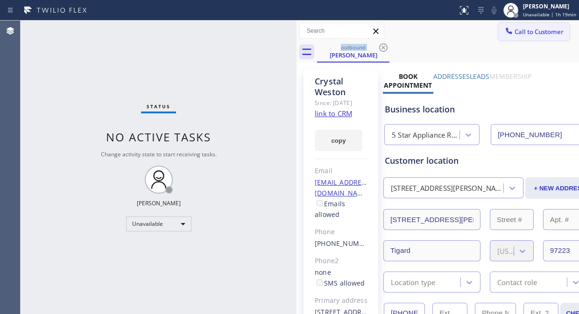
click at [515, 29] on span "Call to Customer" at bounding box center [539, 32] width 49 height 8
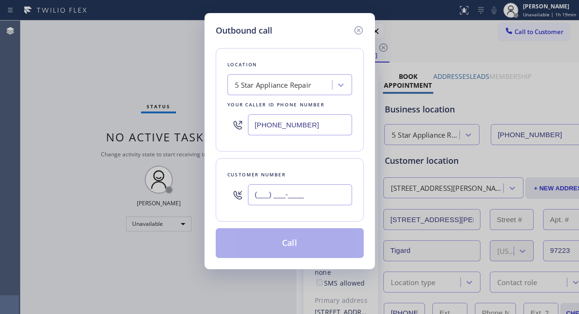
click at [285, 202] on input "(___) ___-____" at bounding box center [300, 195] width 104 height 21
click at [278, 187] on input "(___) ___-____" at bounding box center [300, 195] width 104 height 21
paste input "312) 969-3974"
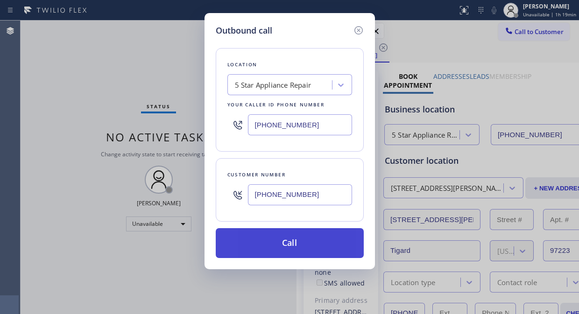
type input "[PHONE_NUMBER]"
click at [310, 245] on button "Call" at bounding box center [290, 244] width 148 height 30
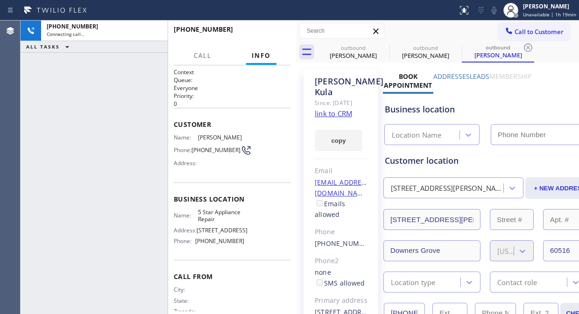
type input "[PHONE_NUMBER]"
click at [386, 45] on icon at bounding box center [383, 47] width 8 height 8
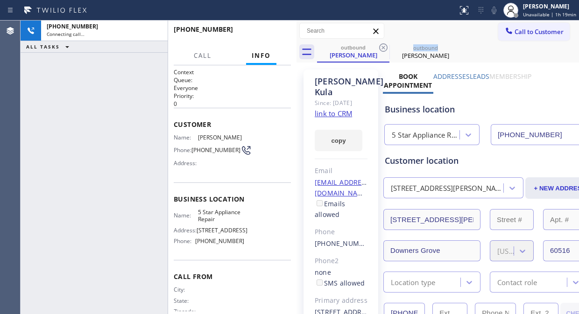
click at [386, 45] on icon at bounding box center [383, 47] width 8 height 8
click at [0, 0] on icon at bounding box center [0, 0] width 0 height 0
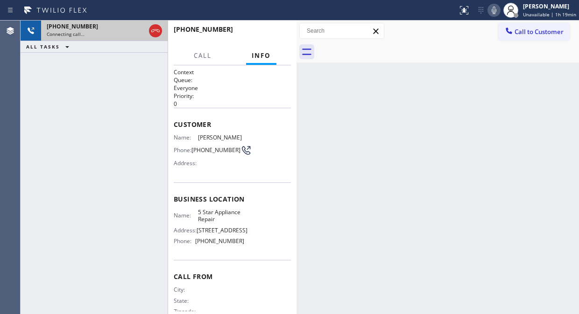
click at [110, 31] on div "Connecting call…" at bounding box center [96, 34] width 99 height 7
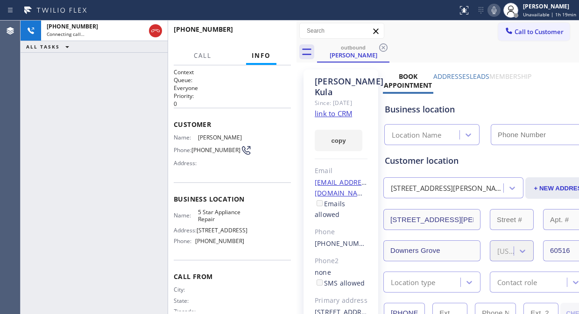
type input "[PHONE_NUMBER]"
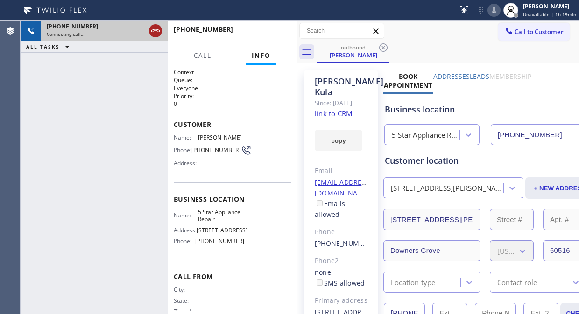
click at [157, 26] on icon at bounding box center [155, 30] width 11 height 11
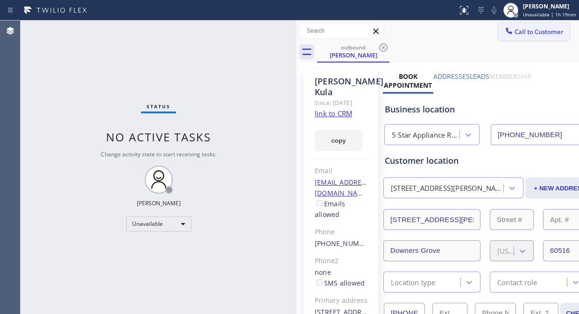
click at [536, 36] on span "Call to Customer" at bounding box center [539, 32] width 49 height 8
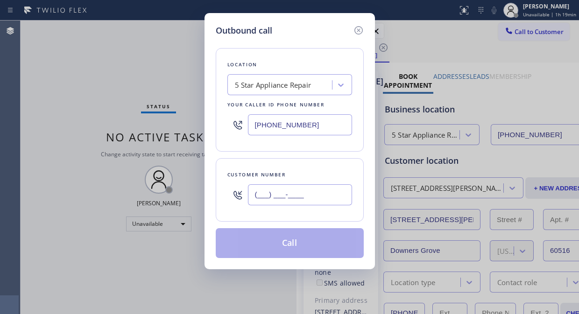
click at [294, 204] on input "(___) ___-____" at bounding box center [300, 195] width 104 height 21
paste input "786) 376-9585"
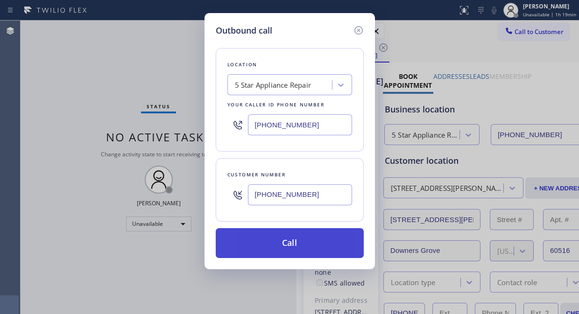
type input "[PHONE_NUMBER]"
click at [307, 244] on button "Call" at bounding box center [290, 244] width 148 height 30
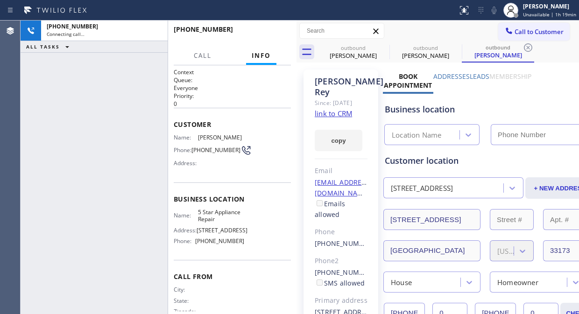
type input "[PHONE_NUMBER]"
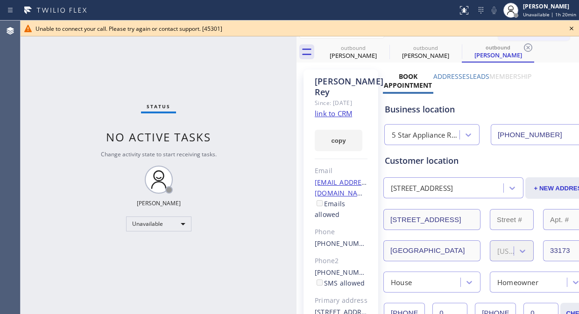
drag, startPoint x: 66, startPoint y: 99, endPoint x: 75, endPoint y: 94, distance: 10.0
click at [66, 99] on div "Status No active tasks Change activity state to start receiving tasks. [PERSON_…" at bounding box center [159, 168] width 276 height 294
click at [572, 26] on icon at bounding box center [571, 28] width 11 height 11
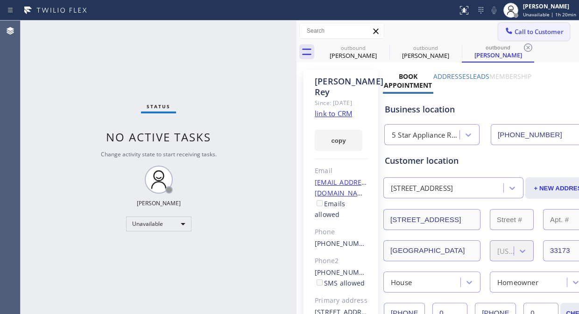
click at [515, 32] on span "Call to Customer" at bounding box center [539, 32] width 49 height 8
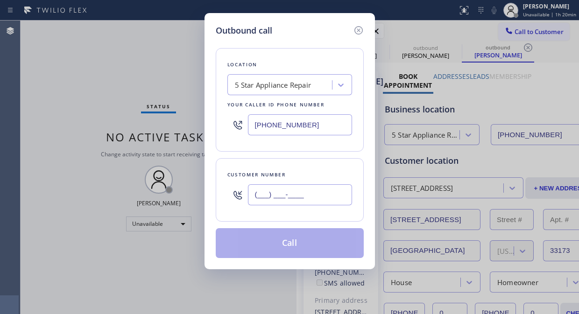
click at [248, 195] on input "(___) ___-____" at bounding box center [300, 195] width 104 height 21
paste input "818) 802-6453"
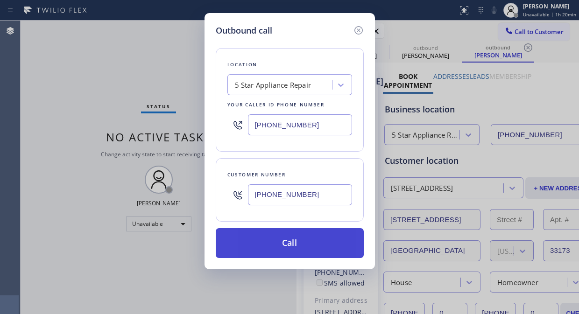
type input "[PHONE_NUMBER]"
click at [309, 240] on button "Call" at bounding box center [290, 244] width 148 height 30
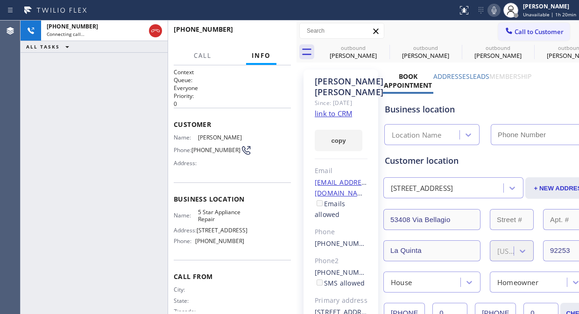
type input "[PHONE_NUMBER]"
click at [68, 85] on div "[PHONE_NUMBER] Live | 00:01 ALL TASKS ALL TASKS ACTIVE TASKS TASKS IN WRAP UP" at bounding box center [94, 168] width 147 height 294
click at [272, 33] on span "HANG UP" at bounding box center [269, 33] width 29 height 7
click at [272, 35] on span "HANG UP" at bounding box center [269, 33] width 29 height 7
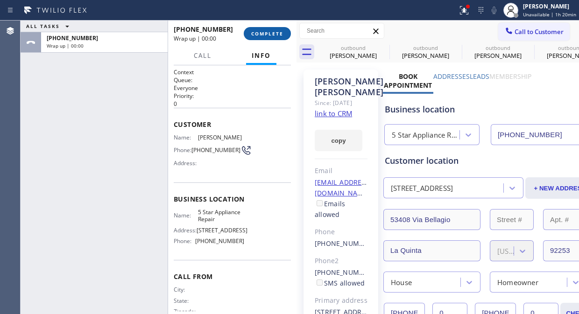
click at [272, 37] on button "COMPLETE" at bounding box center [267, 33] width 47 height 13
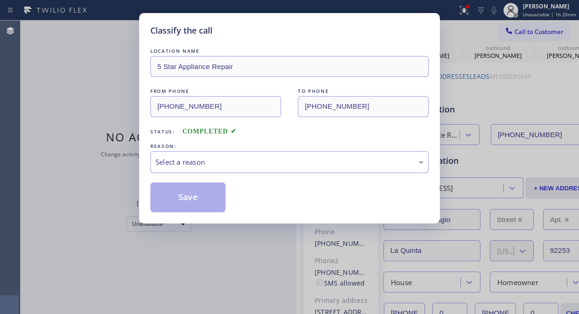
click at [301, 161] on div "Select a reason" at bounding box center [290, 162] width 268 height 11
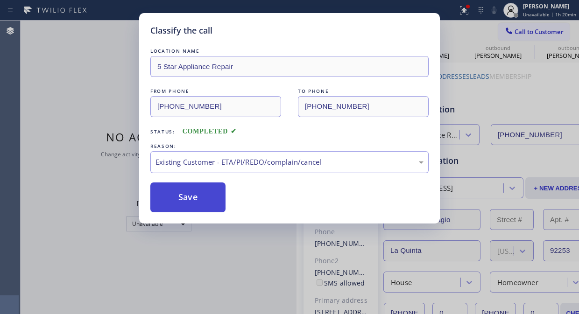
click at [208, 206] on button "Save" at bounding box center [187, 198] width 75 height 30
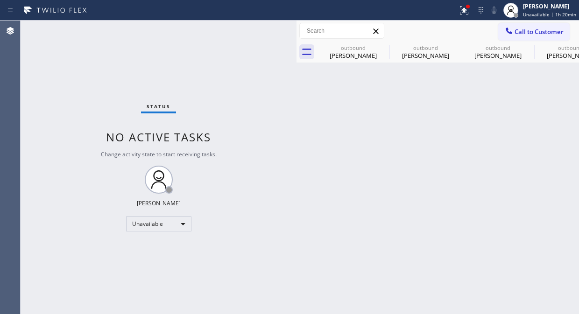
click at [515, 32] on div at bounding box center [509, 31] width 11 height 11
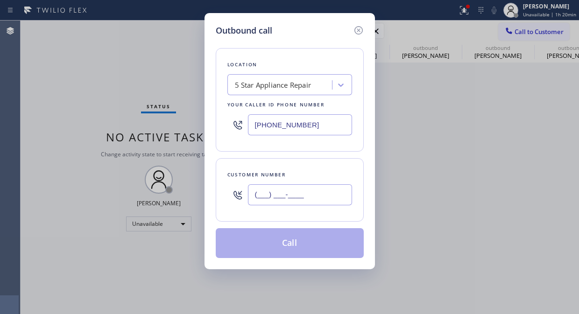
click at [258, 193] on input "(___) ___-____" at bounding box center [300, 195] width 104 height 21
paste input "720) 224-6299"
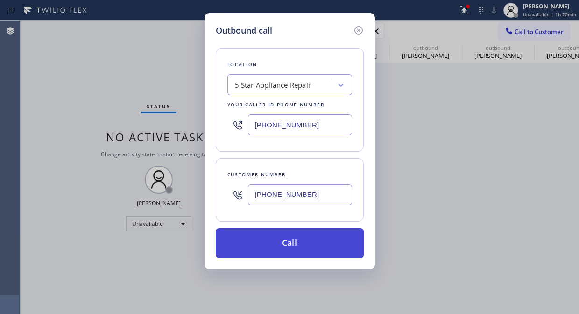
type input "[PHONE_NUMBER]"
click at [292, 242] on button "Call" at bounding box center [290, 244] width 148 height 30
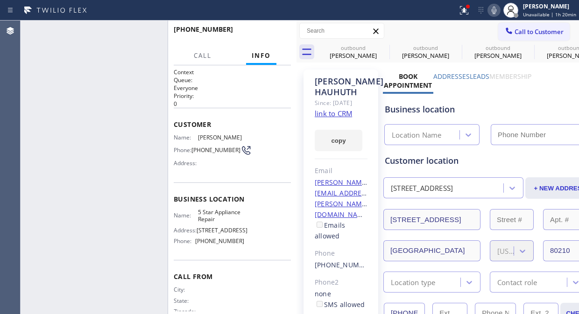
type input "[PHONE_NUMBER]"
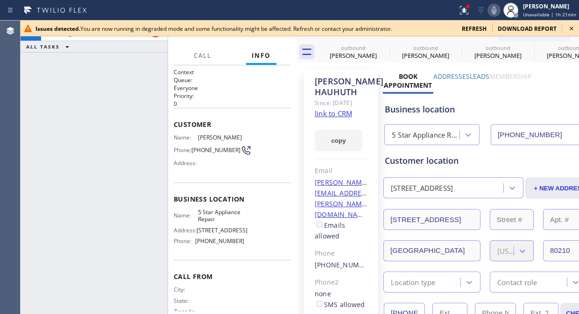
click at [567, 24] on icon at bounding box center [571, 28] width 11 height 11
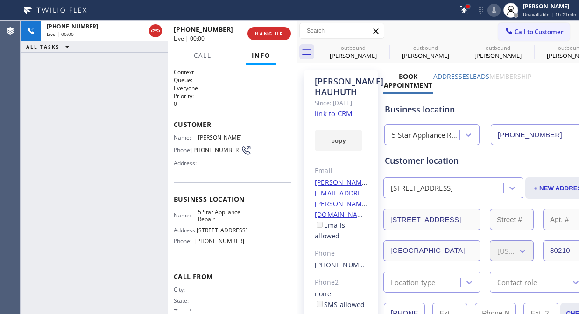
click at [470, 7] on div at bounding box center [468, 7] width 4 height 4
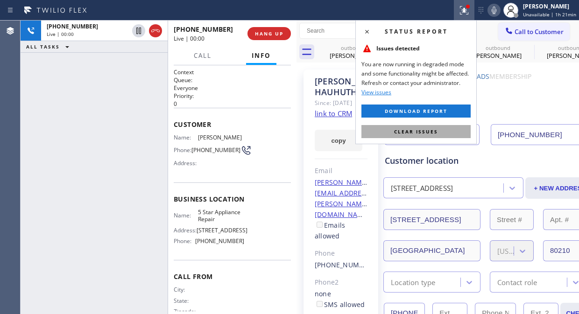
click at [424, 134] on span "Clear issues" at bounding box center [416, 132] width 44 height 7
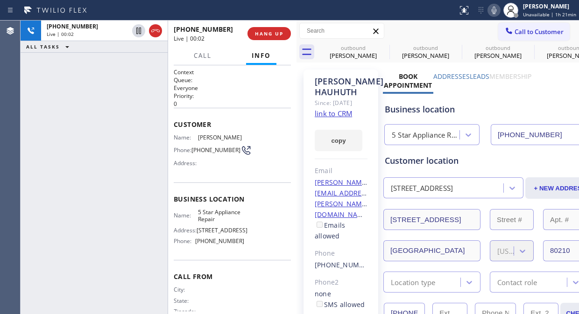
drag, startPoint x: 264, startPoint y: 34, endPoint x: 274, endPoint y: 117, distance: 83.2
click at [274, 117] on div "[PHONE_NUMBER] Live | 00:02 HANG UP Call Info [PHONE_NUMBER] Live Context Queue…" at bounding box center [232, 168] width 129 height 294
click at [338, 118] on link "link to CRM" at bounding box center [333, 113] width 37 height 9
click at [263, 36] on span "COMPLETE" at bounding box center [267, 33] width 32 height 7
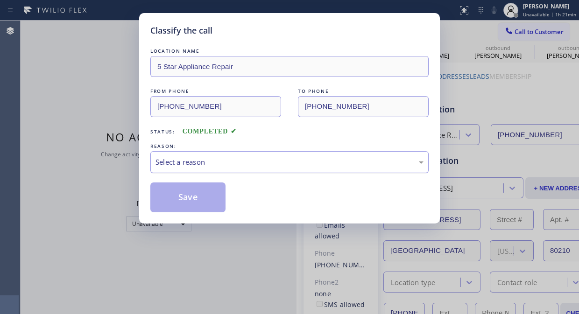
click at [281, 157] on div "Select a reason" at bounding box center [290, 162] width 268 height 11
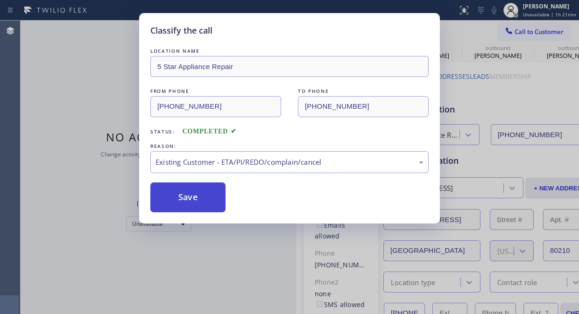
click at [193, 200] on button "Save" at bounding box center [187, 198] width 75 height 30
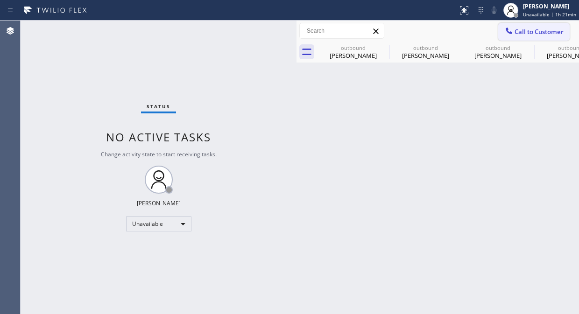
click at [529, 30] on span "Call to Customer" at bounding box center [539, 32] width 49 height 8
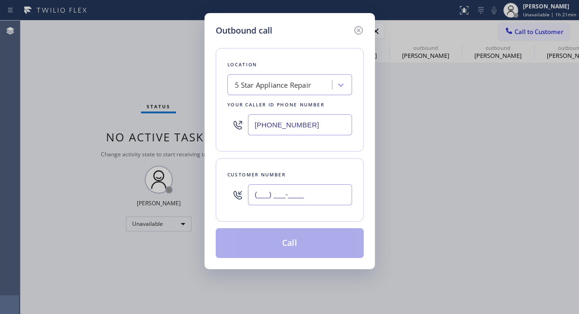
click at [289, 193] on input "(___) ___-____" at bounding box center [300, 195] width 104 height 21
paste input "503) 887-1598"
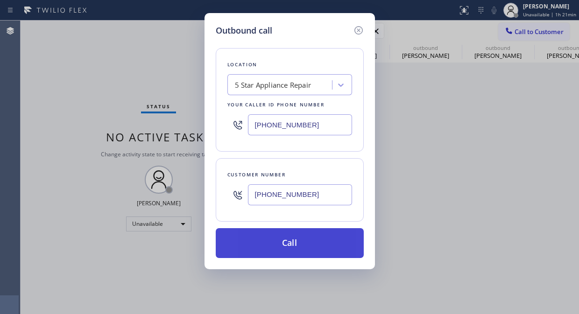
type input "[PHONE_NUMBER]"
click at [286, 240] on button "Call" at bounding box center [290, 244] width 148 height 30
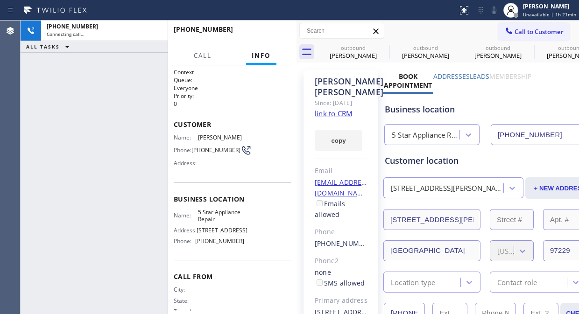
type input "[PHONE_NUMBER]"
click at [45, 127] on div "[PHONE_NUMBER] Connecting call… ALL TASKS ALL TASKS ACTIVE TASKS TASKS IN WRAP …" at bounding box center [94, 168] width 147 height 294
click at [494, 13] on icon at bounding box center [494, 10] width 11 height 11
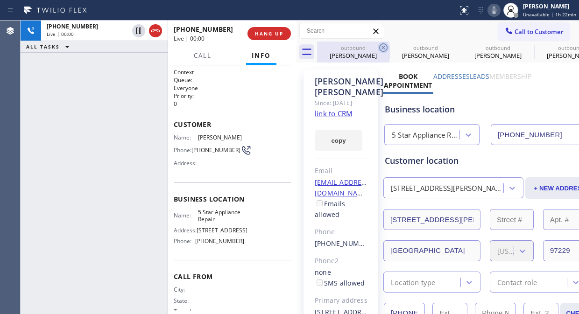
click at [383, 48] on icon at bounding box center [383, 47] width 8 height 8
click at [0, 0] on icon at bounding box center [0, 0] width 0 height 0
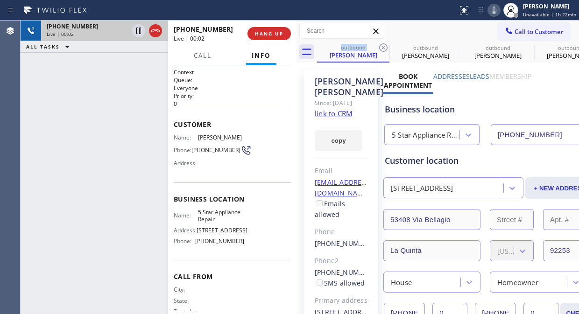
click at [106, 35] on div "Live | 00:02" at bounding box center [88, 34] width 82 height 7
click at [105, 31] on div "Live | 00:05" at bounding box center [88, 34] width 82 height 7
click at [105, 31] on div "Live | 00:07" at bounding box center [88, 34] width 82 height 7
click at [106, 31] on div "Live | 00:07" at bounding box center [88, 34] width 82 height 7
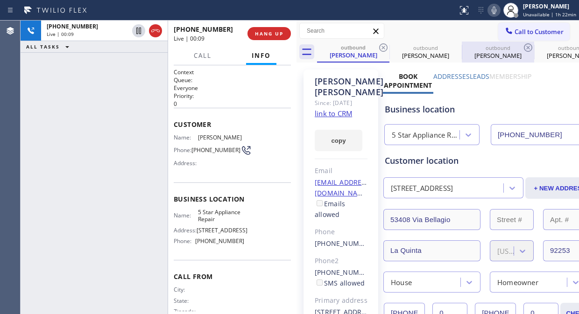
click at [501, 50] on div "outbound" at bounding box center [498, 47] width 71 height 7
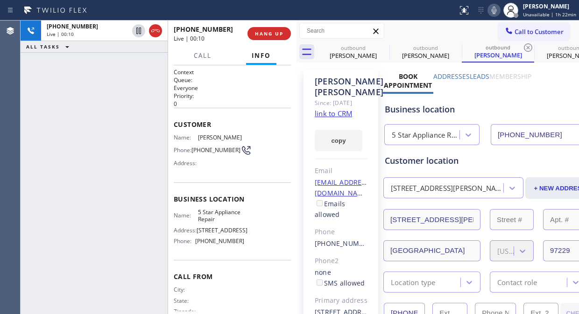
click at [330, 115] on link "link to CRM" at bounding box center [333, 113] width 37 height 9
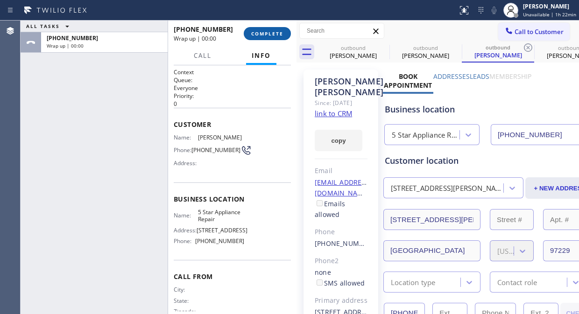
click at [271, 30] on span "COMPLETE" at bounding box center [267, 33] width 32 height 7
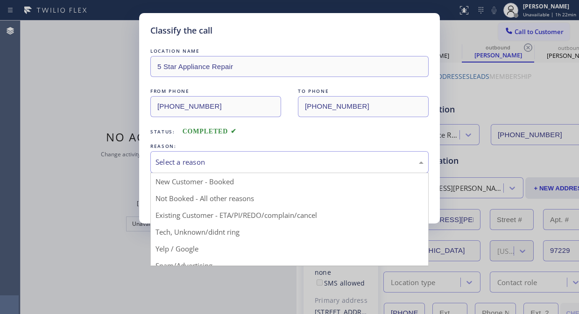
drag, startPoint x: 232, startPoint y: 159, endPoint x: 248, endPoint y: 212, distance: 54.8
click at [232, 164] on div "Select a reason" at bounding box center [290, 162] width 268 height 11
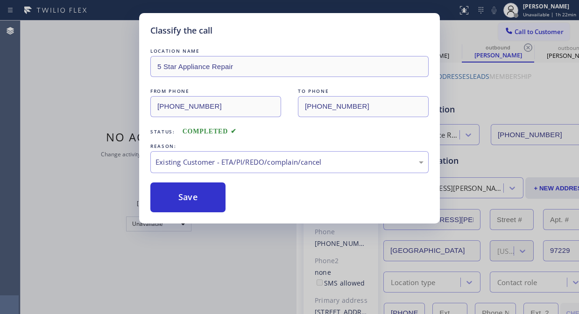
drag, startPoint x: 175, startPoint y: 191, endPoint x: 321, endPoint y: 129, distance: 157.9
click at [179, 193] on button "Save" at bounding box center [187, 198] width 75 height 30
click at [511, 31] on div "Classify the call LOCATION NAME 5 Star Appliance Repair FROM PHONE [PHONE_NUMBE…" at bounding box center [289, 157] width 579 height 314
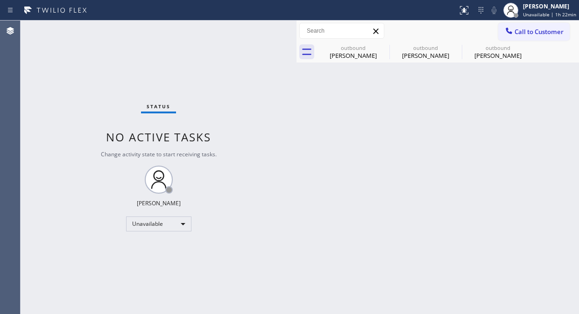
click at [511, 31] on icon at bounding box center [509, 30] width 9 height 9
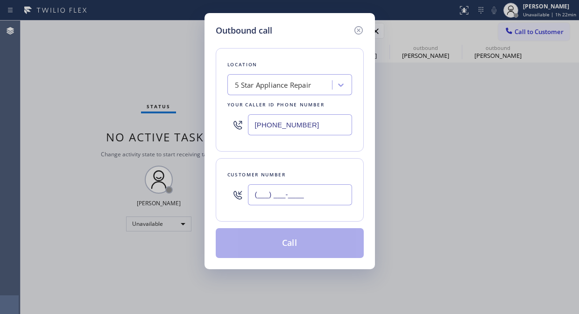
click at [323, 203] on input "(___) ___-____" at bounding box center [300, 195] width 104 height 21
paste input "209) 351-4924"
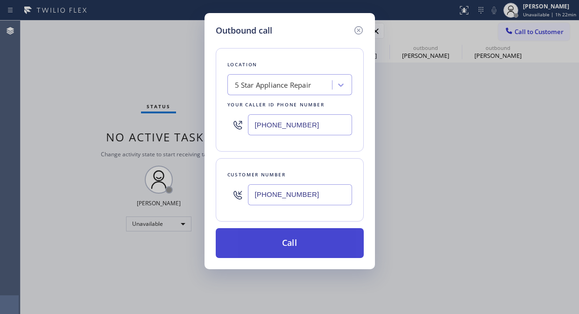
type input "[PHONE_NUMBER]"
click at [311, 246] on button "Call" at bounding box center [290, 244] width 148 height 30
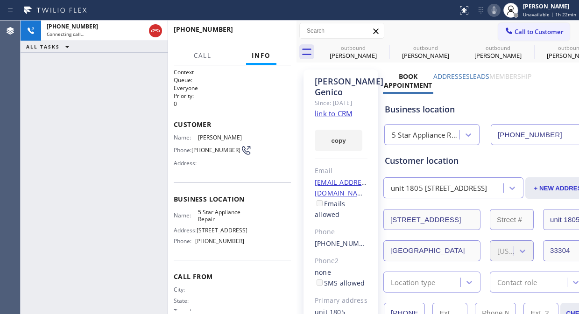
type input "[PHONE_NUMBER]"
click at [263, 30] on span "HANG UP" at bounding box center [269, 33] width 29 height 7
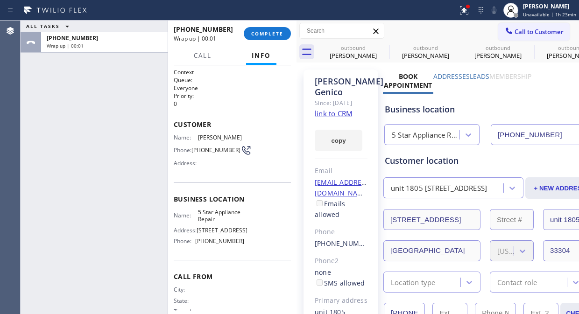
click at [258, 23] on div "[PHONE_NUMBER] Wrap up | 00:01 COMPLETE" at bounding box center [232, 33] width 117 height 24
click at [262, 38] on button "COMPLETE" at bounding box center [267, 33] width 47 height 13
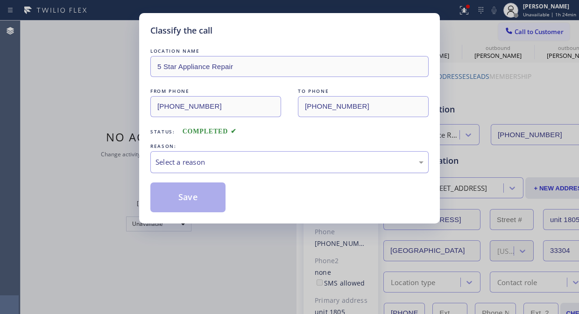
click at [239, 167] on div "Select a reason" at bounding box center [290, 162] width 268 height 11
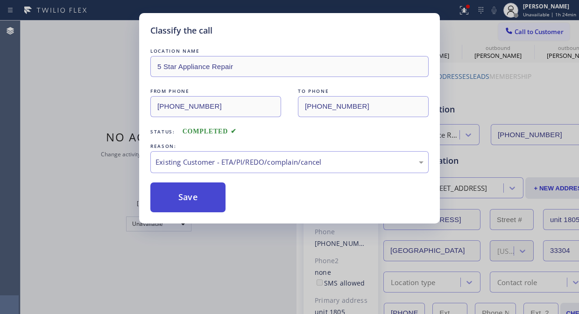
click at [202, 206] on button "Save" at bounding box center [187, 198] width 75 height 30
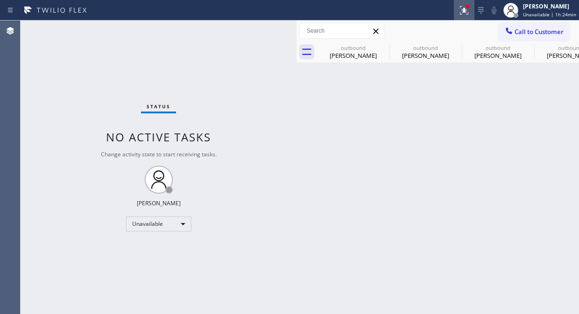
click at [464, 7] on icon at bounding box center [464, 10] width 11 height 11
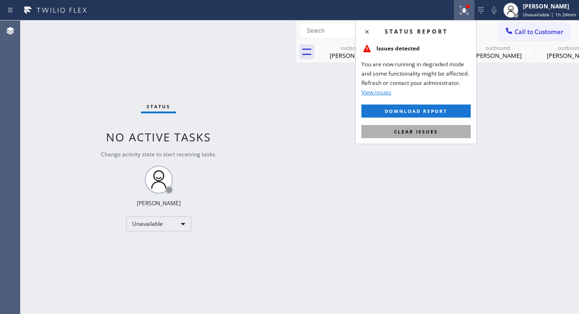
click at [416, 137] on button "Clear issues" at bounding box center [416, 131] width 109 height 13
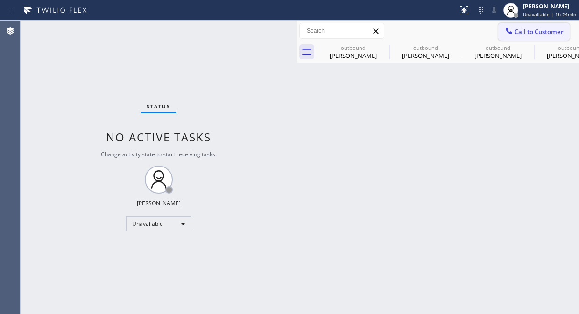
click at [521, 26] on button "Call to Customer" at bounding box center [534, 32] width 71 height 18
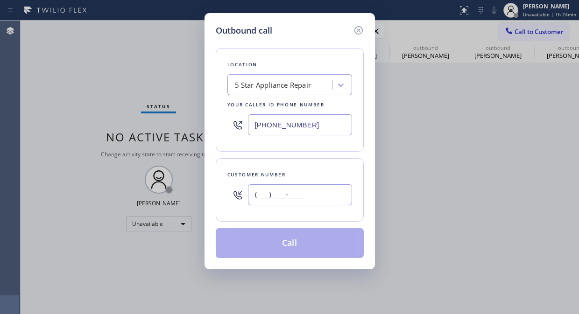
click at [256, 195] on input "(___) ___-____" at bounding box center [300, 195] width 104 height 21
paste input "704) 277-3273"
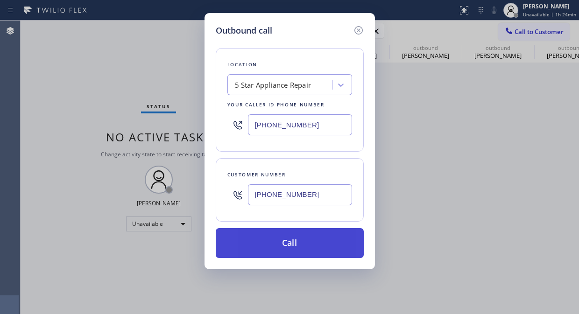
type input "[PHONE_NUMBER]"
click at [292, 249] on button "Call" at bounding box center [290, 244] width 148 height 30
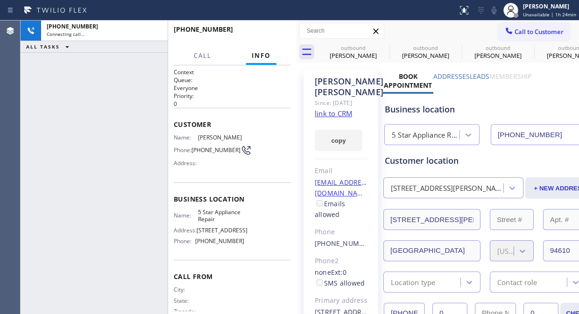
type input "[PHONE_NUMBER]"
click at [45, 78] on div "[PHONE_NUMBER] Connecting call… ALL TASKS ALL TASKS ACTIVE TASKS TASKS IN WRAP …" at bounding box center [94, 168] width 147 height 294
click at [500, 16] on div "Status report Issues detected You are now running in degraded mode and some fun…" at bounding box center [516, 10] width 125 height 21
click at [496, 13] on icon at bounding box center [494, 10] width 5 height 7
click at [497, 8] on icon at bounding box center [494, 10] width 11 height 11
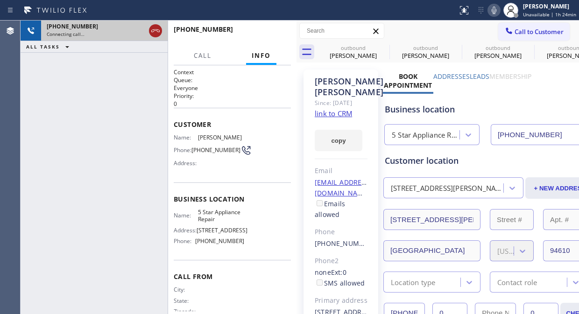
click at [156, 31] on icon at bounding box center [155, 30] width 11 height 11
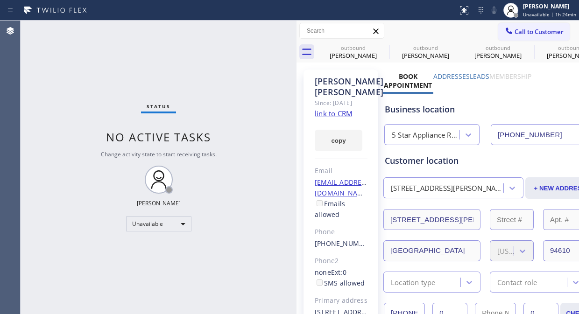
drag, startPoint x: 515, startPoint y: 27, endPoint x: 372, endPoint y: 129, distance: 175.7
click at [515, 28] on span "Call to Customer" at bounding box center [539, 32] width 49 height 8
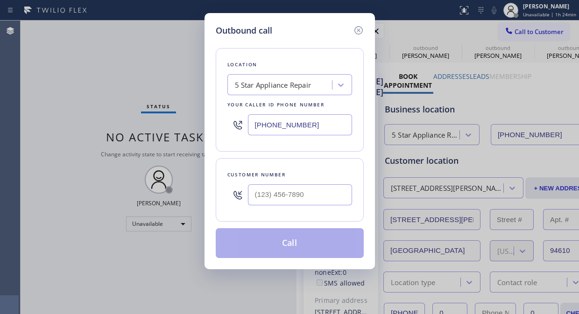
click at [284, 199] on input "text" at bounding box center [300, 195] width 104 height 21
click at [260, 197] on input "(___) ___-____" at bounding box center [300, 195] width 104 height 21
paste input "20) 281-2896"
click at [255, 198] on input "(_20) 281-2896" at bounding box center [300, 195] width 104 height 21
paste input "202) 812-8962"
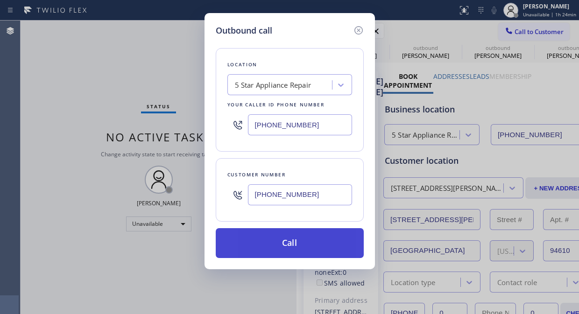
type input "[PHONE_NUMBER]"
click at [292, 244] on button "Call" at bounding box center [290, 244] width 148 height 30
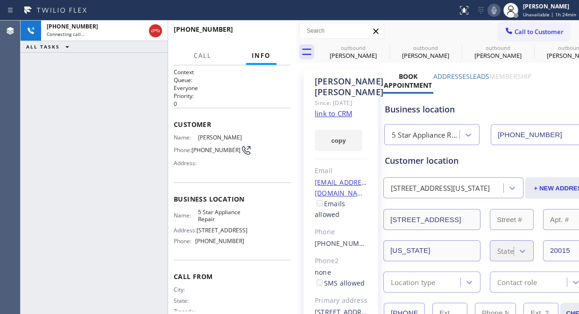
type input "[PHONE_NUMBER]"
click at [383, 47] on icon at bounding box center [383, 47] width 11 height 11
click at [452, 48] on icon at bounding box center [456, 47] width 8 height 8
click at [383, 48] on icon at bounding box center [383, 47] width 8 height 8
click at [0, 0] on icon at bounding box center [0, 0] width 0 height 0
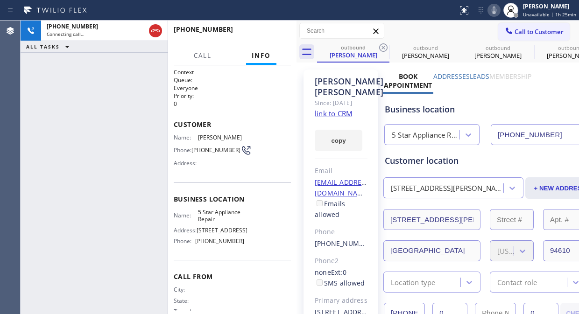
click at [383, 48] on icon at bounding box center [383, 47] width 8 height 8
click at [0, 0] on icon at bounding box center [0, 0] width 0 height 0
click at [383, 48] on icon at bounding box center [383, 47] width 8 height 8
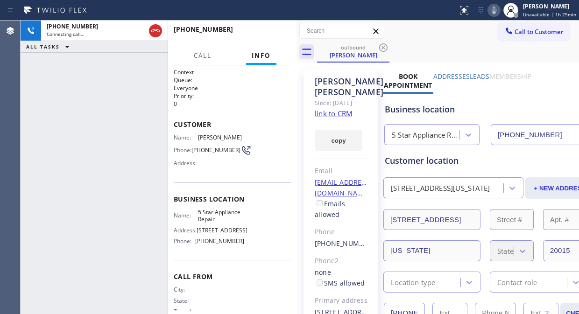
click at [383, 48] on icon at bounding box center [383, 47] width 8 height 8
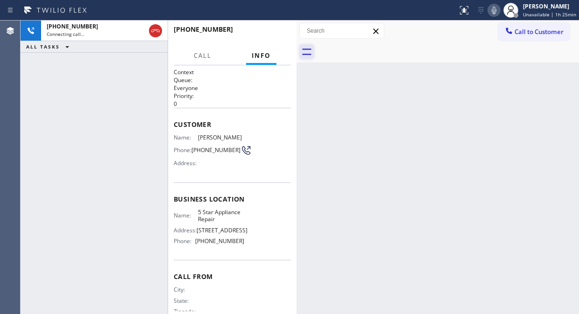
drag, startPoint x: 155, startPoint y: 31, endPoint x: 306, endPoint y: 55, distance: 152.3
click at [156, 31] on icon at bounding box center [155, 30] width 11 height 11
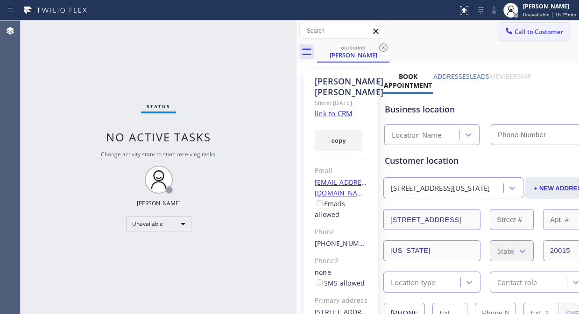
click at [515, 33] on span "Call to Customer" at bounding box center [539, 32] width 49 height 8
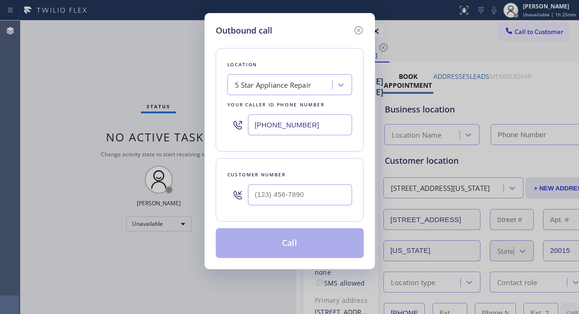
type input "[PHONE_NUMBER]"
click at [255, 195] on input "(___) ___-____" at bounding box center [300, 195] width 104 height 21
paste input "480) 695-4135"
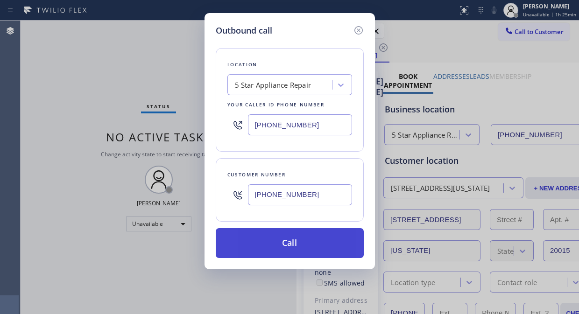
type input "[PHONE_NUMBER]"
click at [286, 246] on button "Call" at bounding box center [290, 244] width 148 height 30
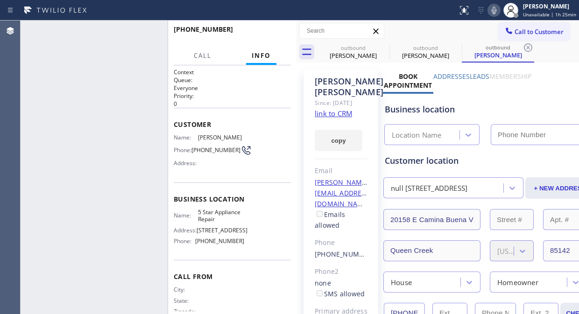
type input "[PHONE_NUMBER]"
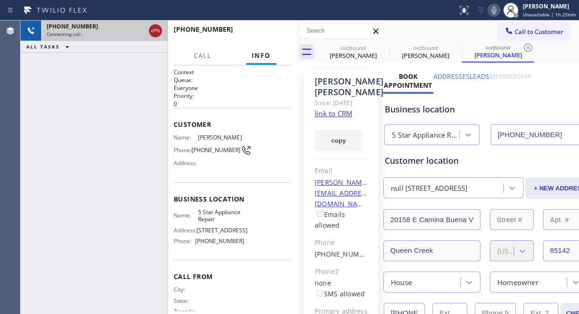
click at [161, 30] on icon at bounding box center [155, 30] width 11 height 11
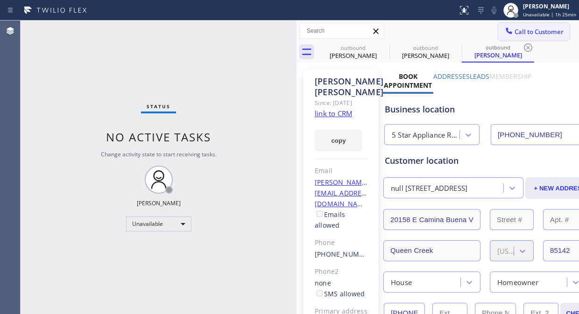
click at [519, 29] on span "Call to Customer" at bounding box center [539, 32] width 49 height 8
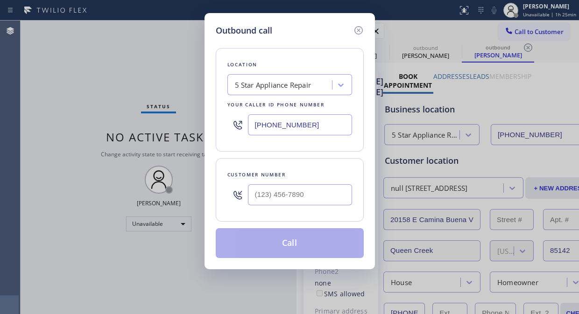
click at [249, 213] on div "Customer number" at bounding box center [290, 190] width 148 height 64
click at [252, 199] on input "(___) ___-____" at bounding box center [300, 195] width 104 height 21
paste input "954) 504-1689"
type input "[PHONE_NUMBER]"
click at [286, 241] on button "Call" at bounding box center [290, 244] width 148 height 30
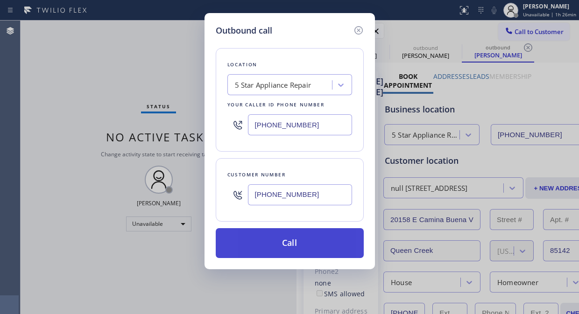
click at [304, 253] on button "Call" at bounding box center [290, 244] width 148 height 30
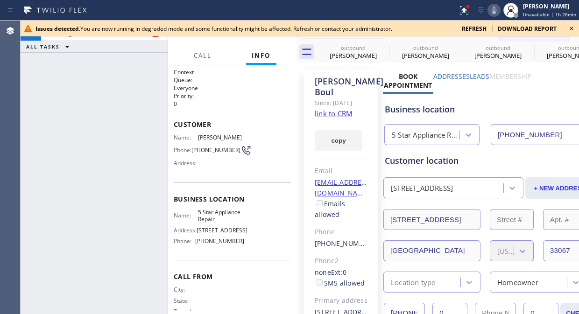
type input "[PHONE_NUMBER]"
click at [572, 27] on icon at bounding box center [572, 29] width 4 height 4
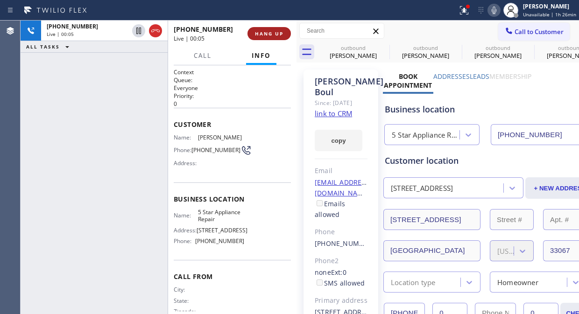
click at [257, 27] on button "HANG UP" at bounding box center [269, 33] width 43 height 13
click at [257, 29] on button "HANG UP" at bounding box center [269, 33] width 43 height 13
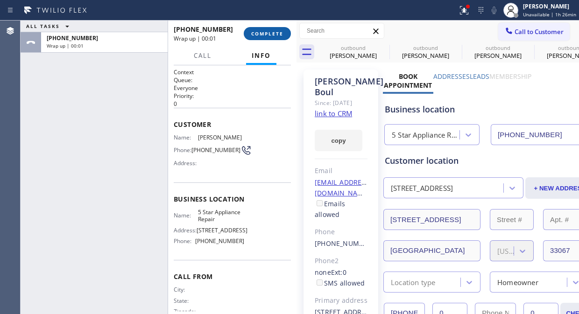
click at [259, 34] on span "COMPLETE" at bounding box center [267, 33] width 32 height 7
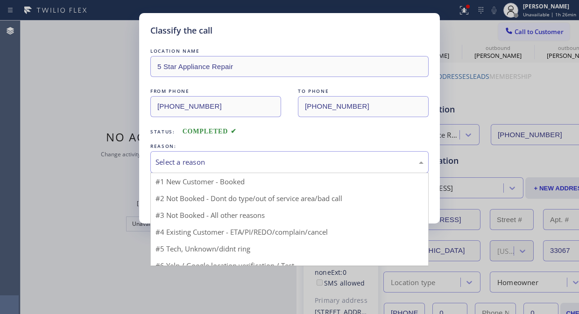
click at [251, 161] on div "Select a reason" at bounding box center [290, 162] width 268 height 11
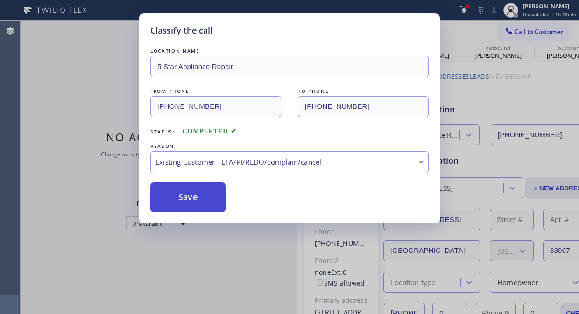
click at [222, 204] on button "Save" at bounding box center [187, 198] width 75 height 30
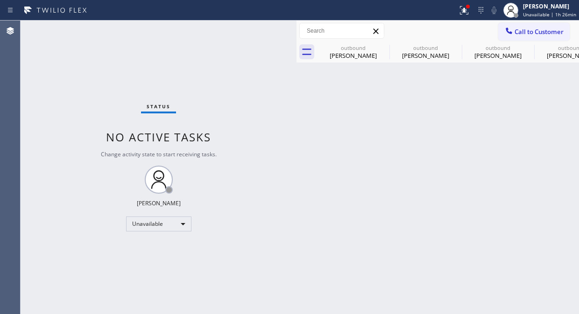
click at [517, 32] on span "Call to Customer" at bounding box center [539, 32] width 49 height 8
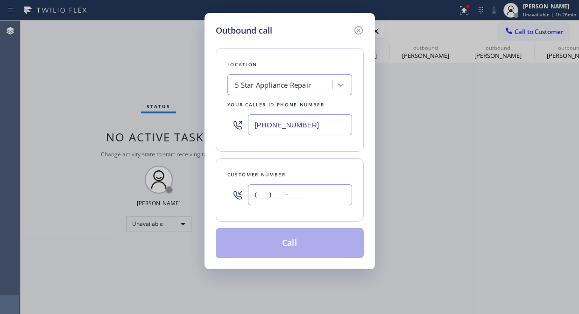
click at [282, 202] on input "(___) ___-____" at bounding box center [300, 195] width 104 height 21
paste input "704) 650-2267"
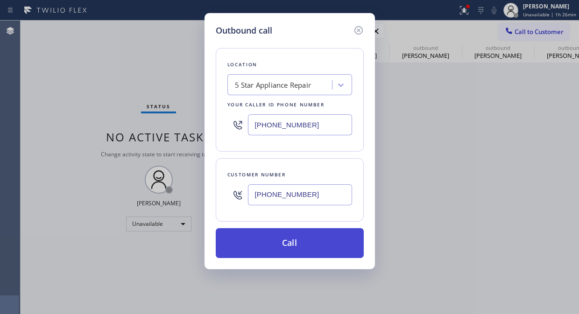
type input "[PHONE_NUMBER]"
click at [299, 245] on button "Call" at bounding box center [290, 244] width 148 height 30
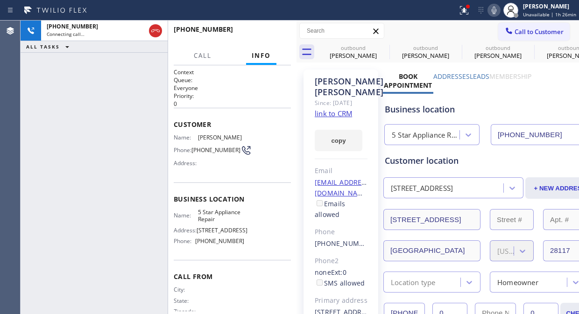
type input "[PHONE_NUMBER]"
click at [465, 3] on button at bounding box center [464, 10] width 21 height 21
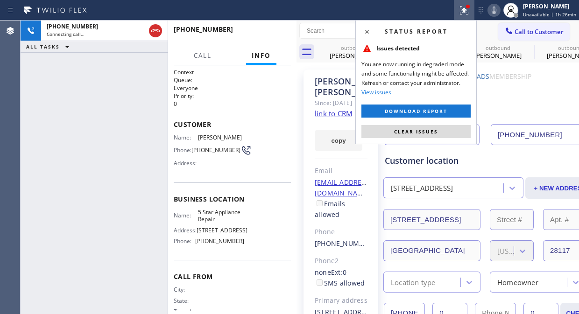
click at [429, 130] on span "Clear issues" at bounding box center [416, 132] width 44 height 7
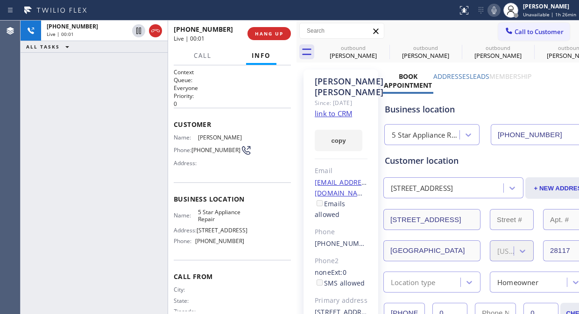
click at [48, 62] on div "[PHONE_NUMBER] Live | 00:01 ALL TASKS ALL TASKS ACTIVE TASKS TASKS IN WRAP UP" at bounding box center [94, 168] width 147 height 294
click at [341, 118] on link "link to CRM" at bounding box center [333, 113] width 37 height 9
click at [272, 31] on span "HANG UP" at bounding box center [269, 33] width 29 height 7
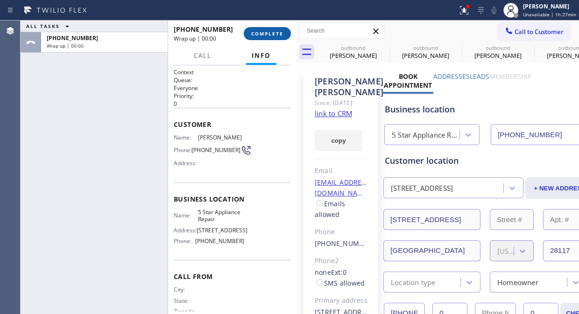
click at [272, 31] on span "COMPLETE" at bounding box center [267, 33] width 32 height 7
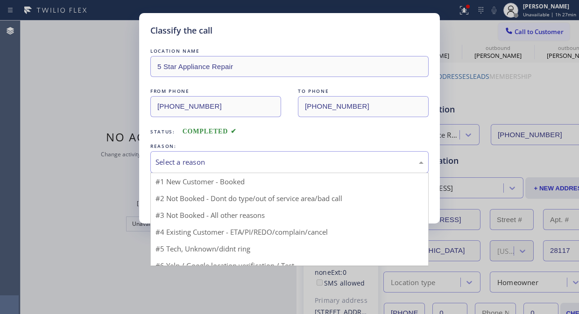
click at [264, 166] on div "Select a reason" at bounding box center [290, 162] width 268 height 11
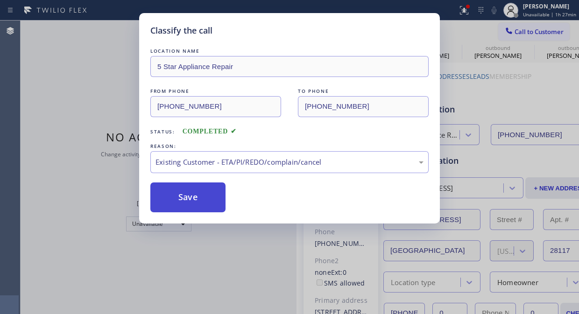
click at [197, 205] on button "Save" at bounding box center [187, 198] width 75 height 30
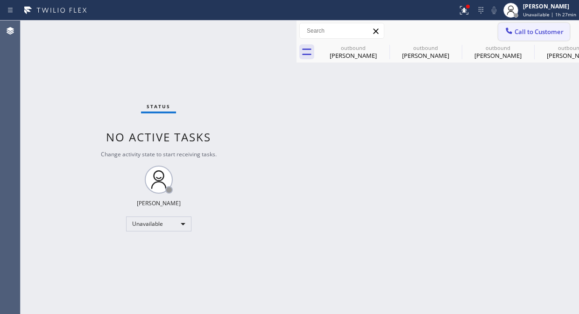
click at [527, 40] on button "Call to Customer" at bounding box center [534, 32] width 71 height 18
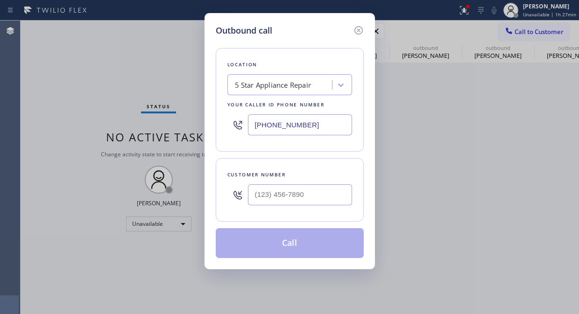
click at [262, 213] on div "Customer number" at bounding box center [290, 190] width 148 height 64
click at [262, 201] on input "(___) ___-____" at bounding box center [300, 195] width 104 height 21
paste input "202) 329-5791"
type input "[PHONE_NUMBER]"
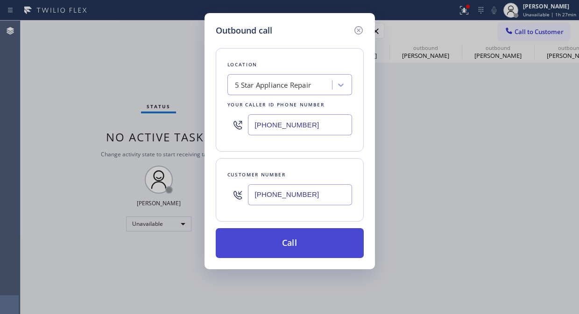
click at [275, 245] on button "Call" at bounding box center [290, 244] width 148 height 30
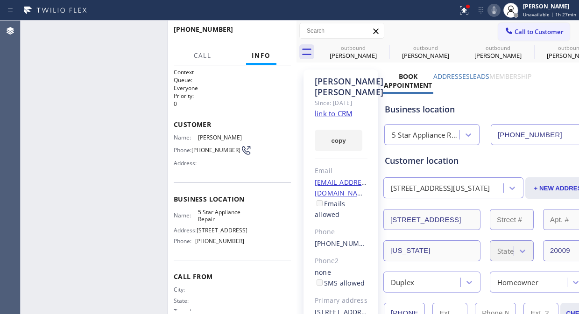
type input "[PHONE_NUMBER]"
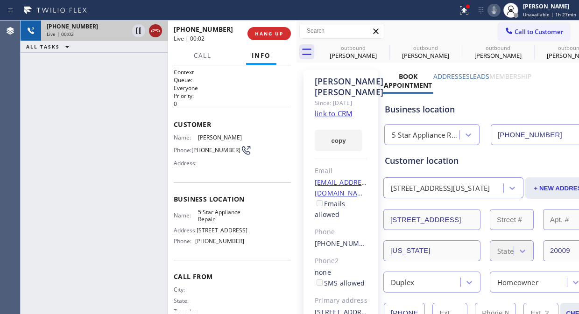
click at [154, 35] on icon at bounding box center [155, 30] width 11 height 11
click at [269, 37] on button "HANG UP" at bounding box center [269, 33] width 43 height 13
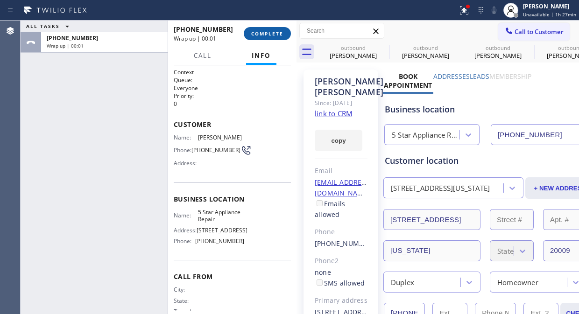
click at [266, 36] on span "COMPLETE" at bounding box center [267, 33] width 32 height 7
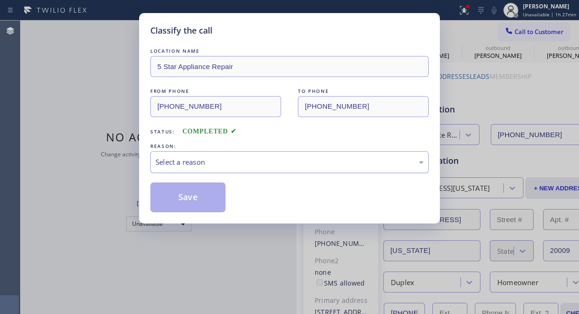
click at [259, 167] on div "Select a reason" at bounding box center [290, 162] width 268 height 11
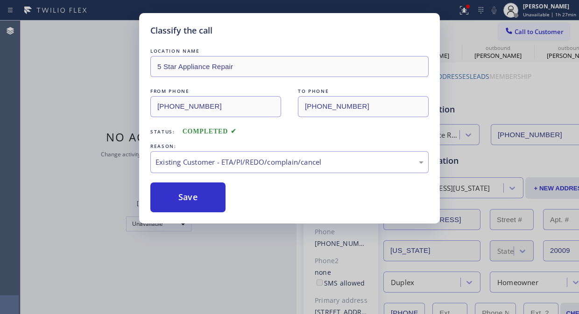
drag, startPoint x: 175, startPoint y: 198, endPoint x: 251, endPoint y: 20, distance: 193.8
click at [176, 197] on button "Save" at bounding box center [187, 198] width 75 height 30
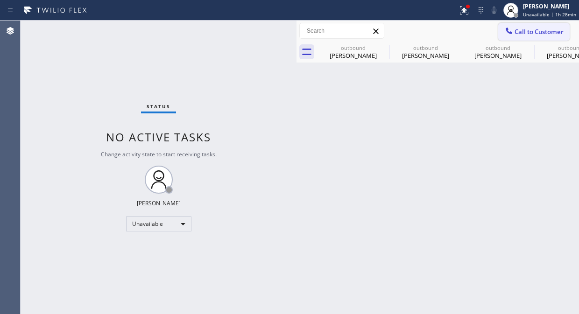
click at [525, 34] on span "Call to Customer" at bounding box center [539, 32] width 49 height 8
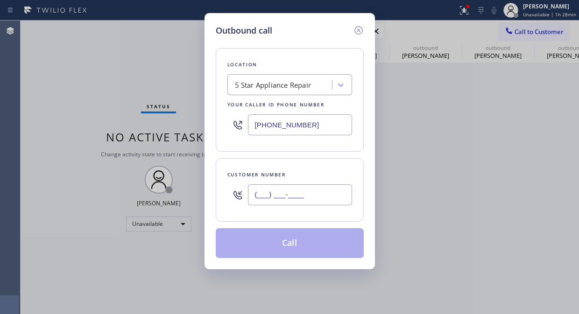
click at [264, 194] on input "(___) ___-____" at bounding box center [300, 195] width 104 height 21
click at [256, 195] on input "(___) ___-____" at bounding box center [300, 195] width 104 height 21
paste input "347) 693-1965"
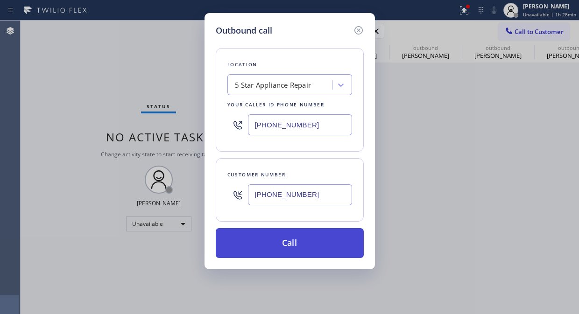
type input "[PHONE_NUMBER]"
click at [284, 241] on button "Call" at bounding box center [290, 244] width 148 height 30
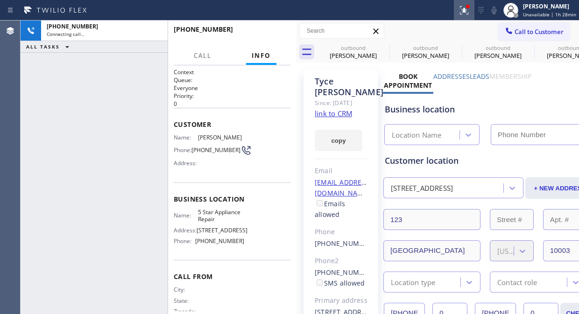
click at [467, 10] on icon at bounding box center [465, 8] width 6 height 3
type input "[PHONE_NUMBER]"
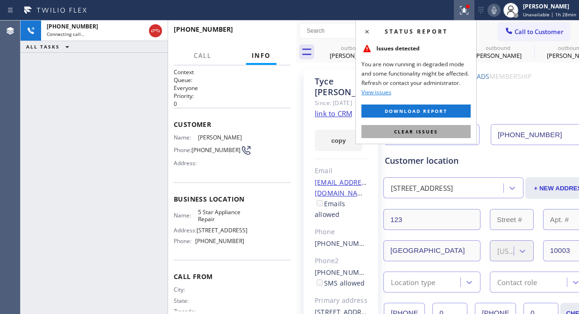
click at [421, 133] on span "Clear issues" at bounding box center [416, 132] width 44 height 7
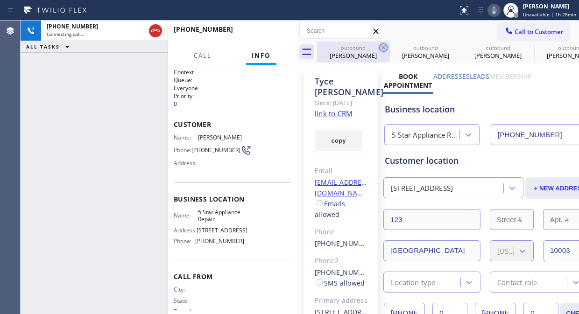
click at [382, 45] on icon at bounding box center [383, 47] width 11 height 11
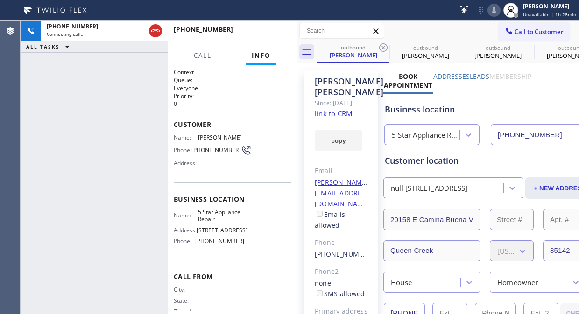
click at [382, 45] on icon at bounding box center [383, 47] width 11 height 11
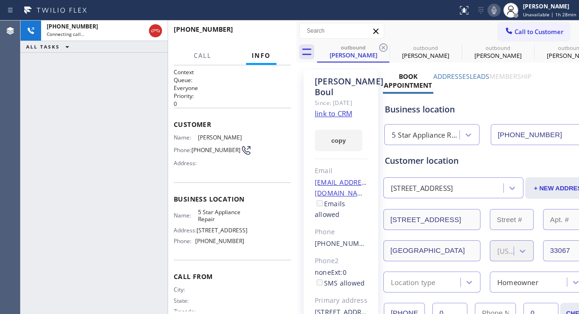
click at [382, 45] on icon at bounding box center [383, 47] width 11 height 11
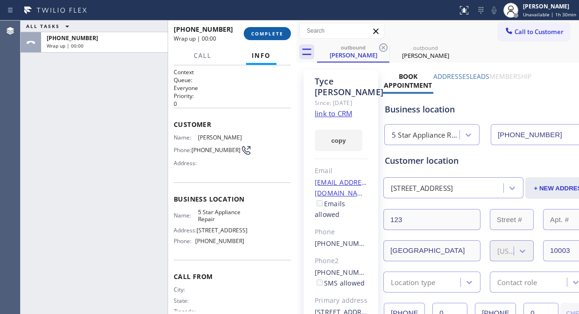
click at [264, 33] on span "COMPLETE" at bounding box center [267, 33] width 32 height 7
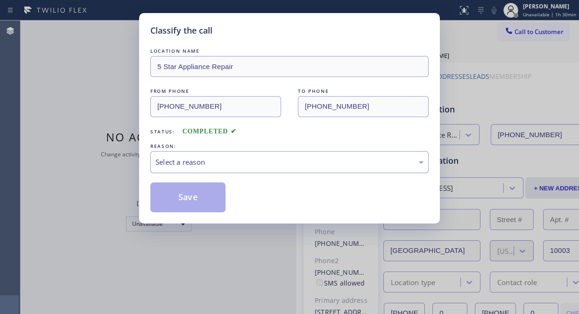
drag, startPoint x: 306, startPoint y: 161, endPoint x: 302, endPoint y: 165, distance: 5.0
click at [305, 161] on div "Select a reason" at bounding box center [290, 162] width 268 height 11
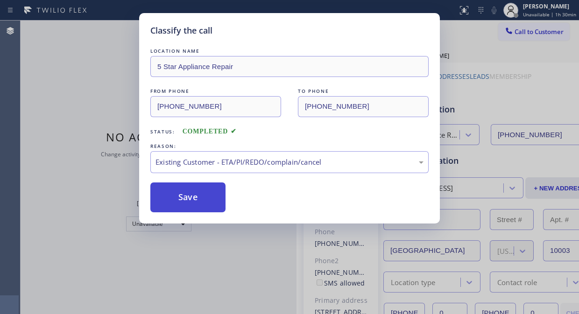
click at [198, 202] on button "Save" at bounding box center [187, 198] width 75 height 30
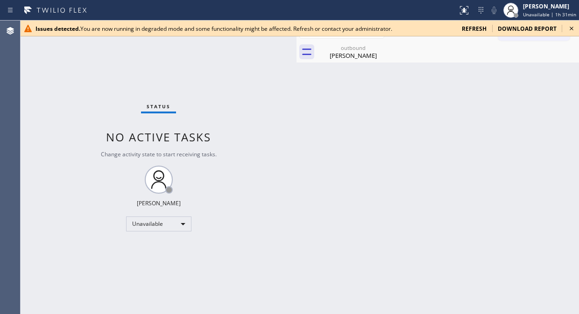
click at [567, 26] on icon at bounding box center [571, 28] width 11 height 11
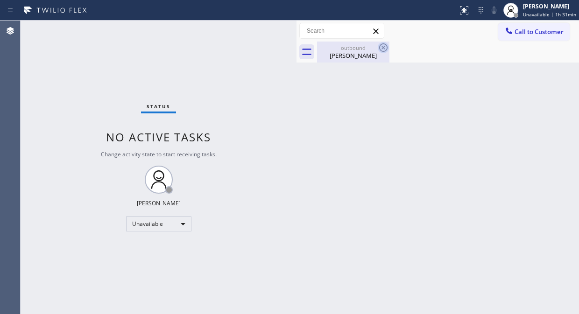
click at [386, 49] on icon at bounding box center [383, 47] width 11 height 11
drag, startPoint x: 362, startPoint y: 52, endPoint x: 367, endPoint y: 50, distance: 5.5
click at [363, 52] on div "[PERSON_NAME]" at bounding box center [353, 55] width 71 height 8
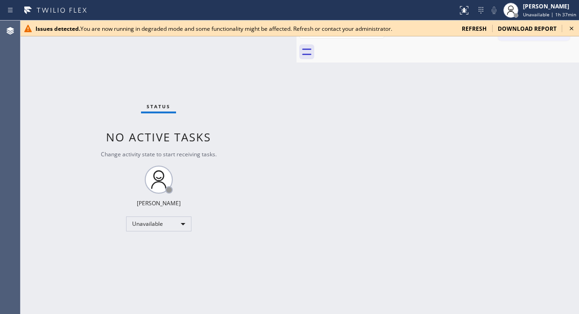
click at [567, 29] on icon at bounding box center [571, 28] width 11 height 11
click at [569, 28] on icon at bounding box center [571, 28] width 11 height 11
